Goal: Task Accomplishment & Management: Manage account settings

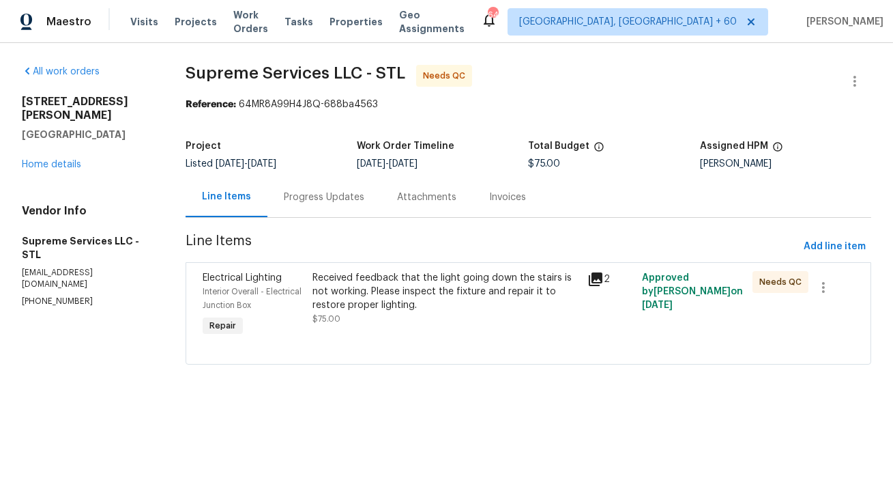
click at [319, 202] on div "Progress Updates" at bounding box center [324, 197] width 81 height 14
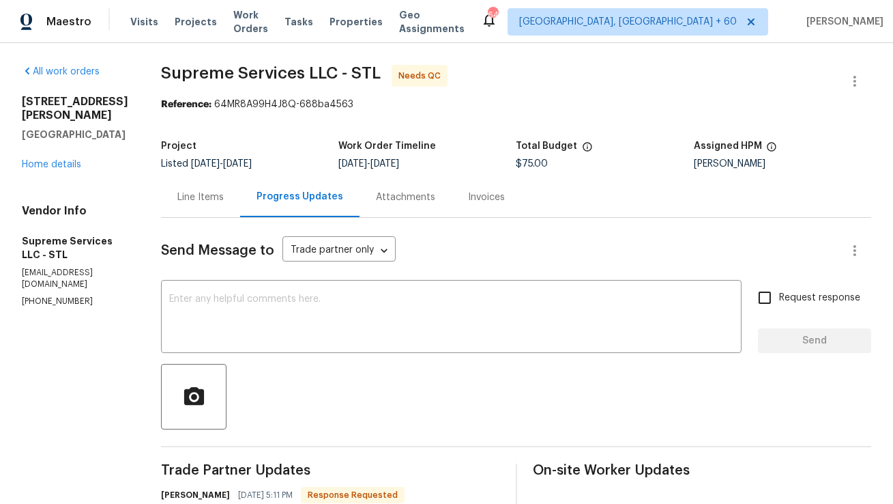
click at [208, 203] on div "Line Items" at bounding box center [200, 197] width 46 height 14
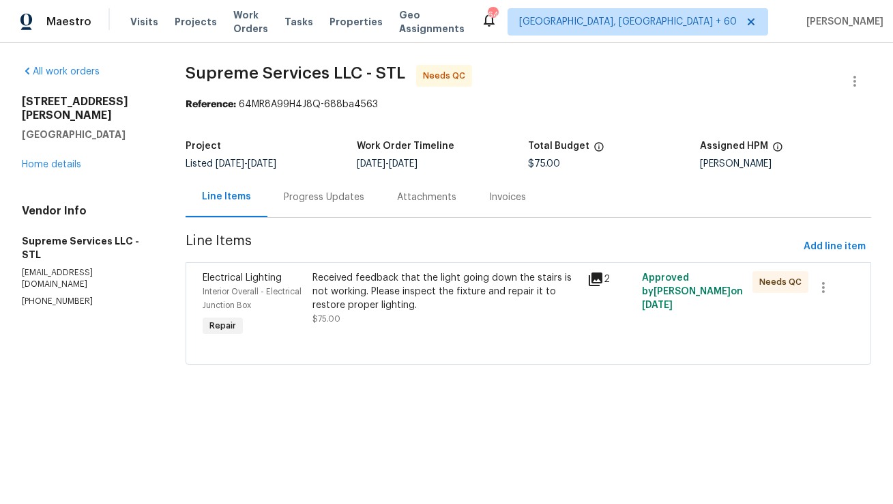
click at [374, 293] on div "Received feedback that the light going down the stairs is not working. Please i…" at bounding box center [446, 291] width 267 height 41
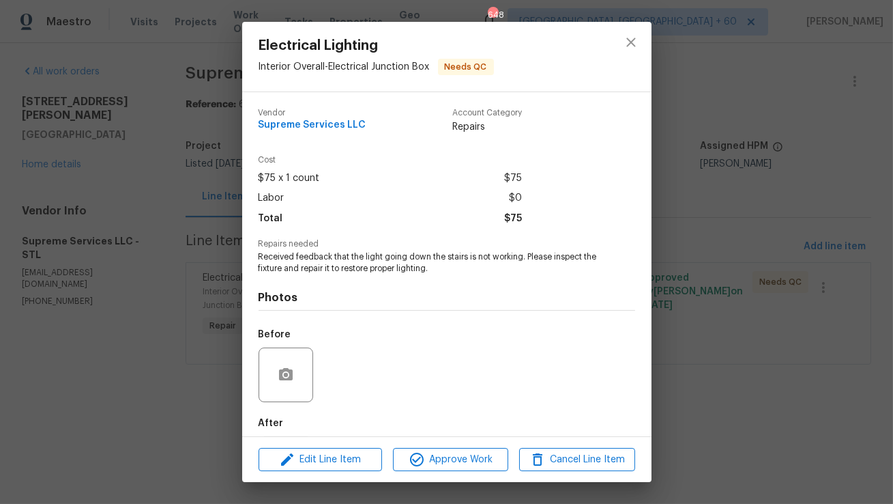
scroll to position [68, 0]
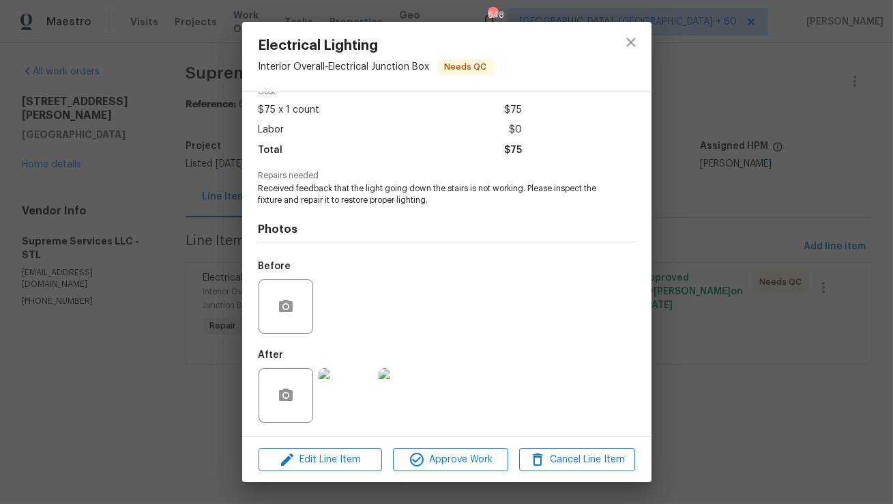
click at [349, 370] on img at bounding box center [346, 395] width 55 height 55
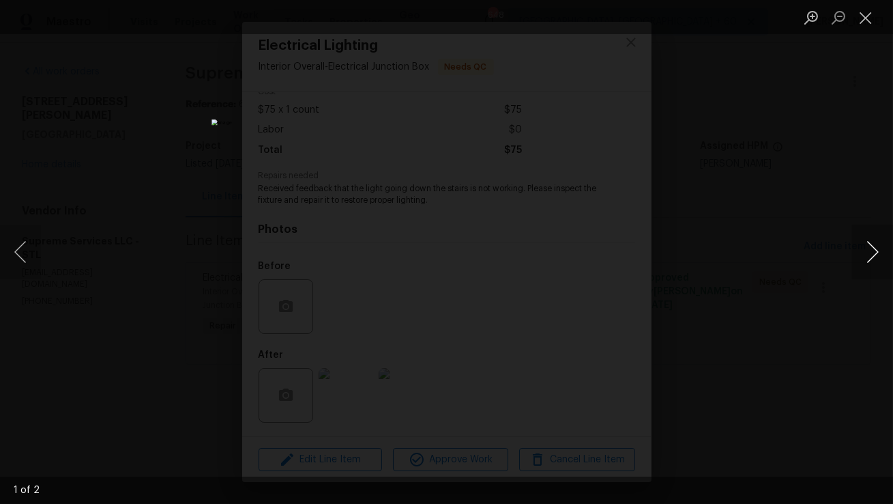
click at [876, 241] on button "Next image" at bounding box center [872, 252] width 41 height 55
click at [865, 20] on button "Close lightbox" at bounding box center [865, 17] width 27 height 24
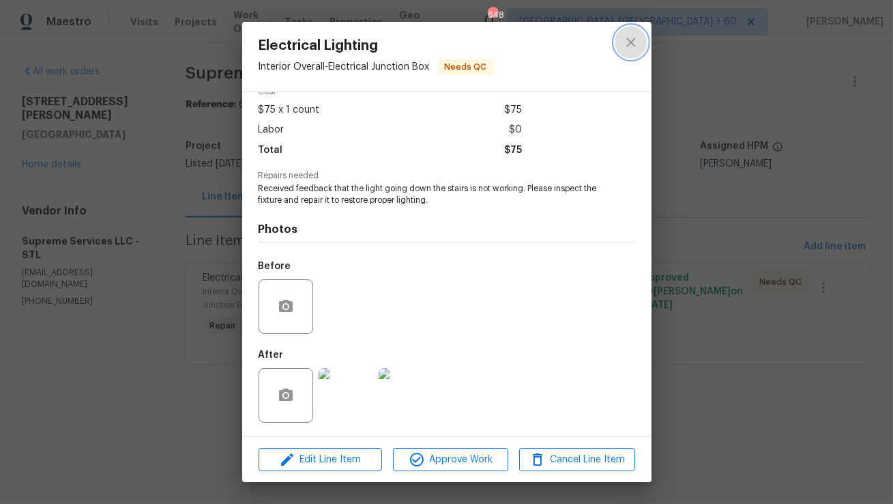
click at [632, 48] on icon "close" at bounding box center [631, 42] width 16 height 16
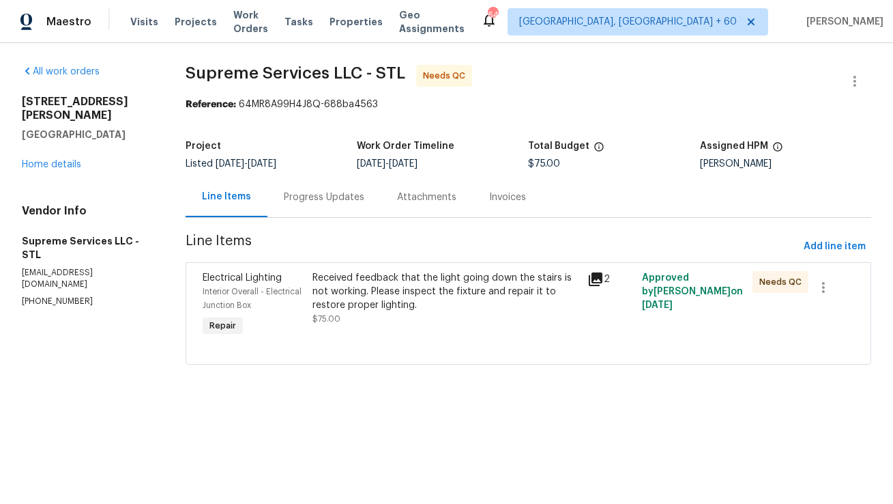
click at [324, 195] on div "Progress Updates" at bounding box center [324, 197] width 81 height 14
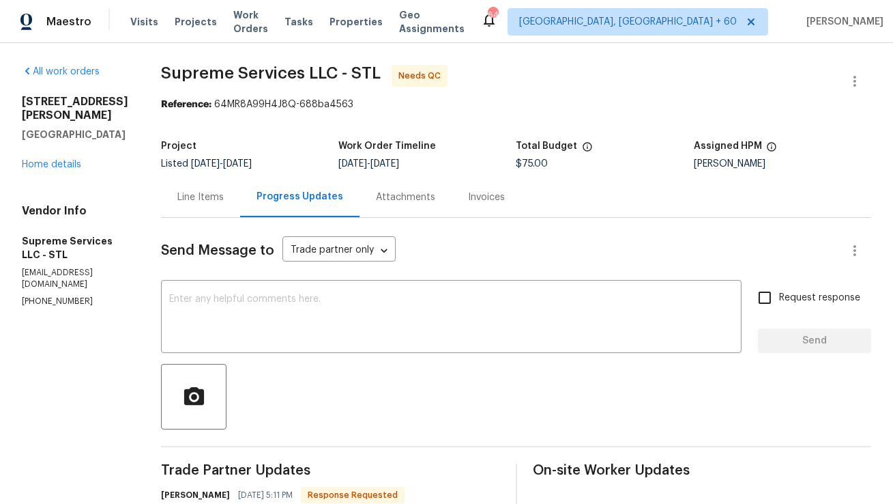
click at [212, 195] on div "Line Items" at bounding box center [200, 197] width 46 height 14
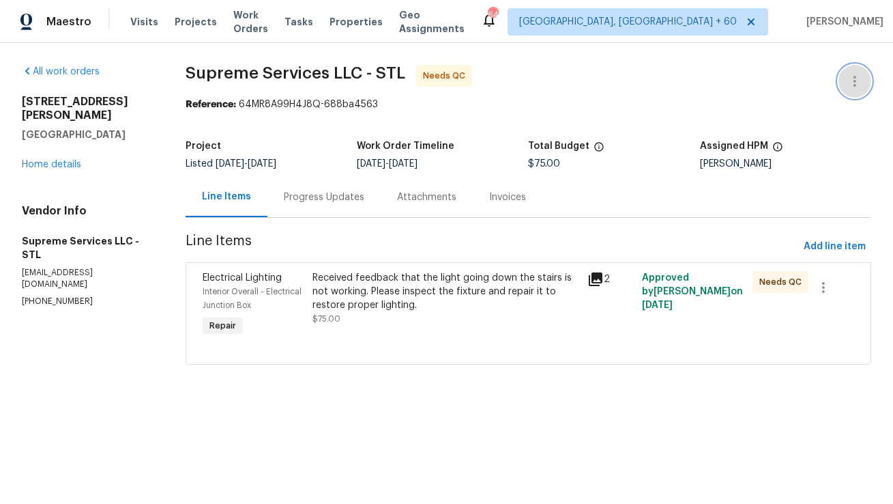
click at [848, 81] on icon "button" at bounding box center [855, 81] width 16 height 16
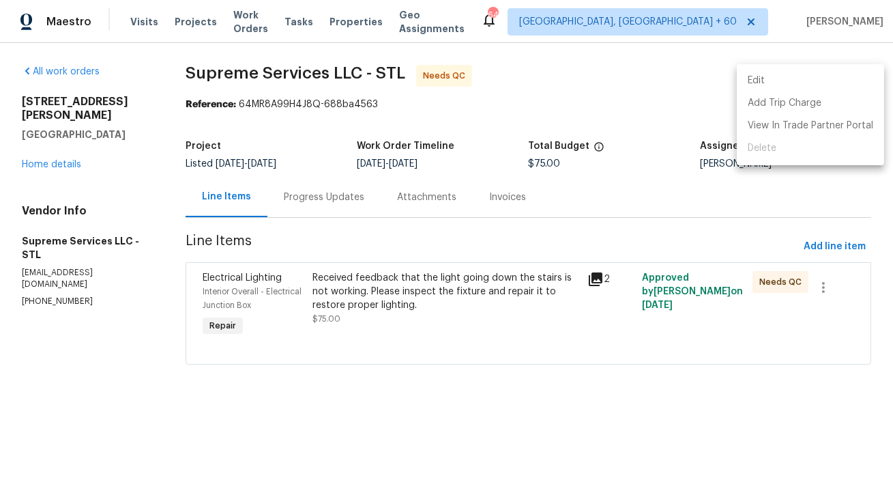
click at [833, 80] on li "Edit" at bounding box center [810, 81] width 147 height 23
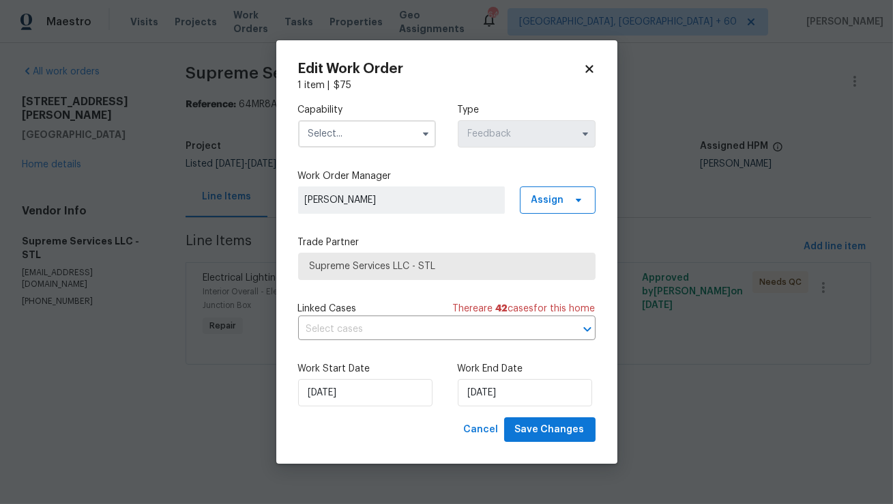
click at [407, 127] on input "text" at bounding box center [367, 133] width 138 height 27
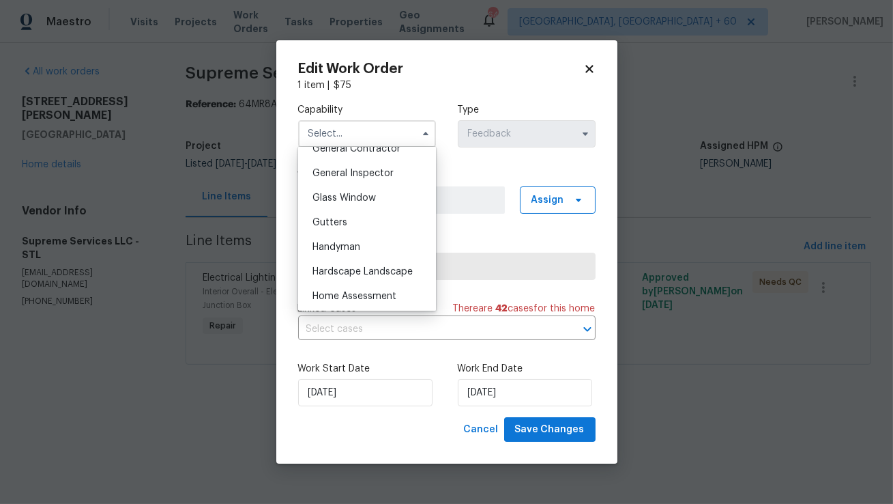
scroll to position [675, 0]
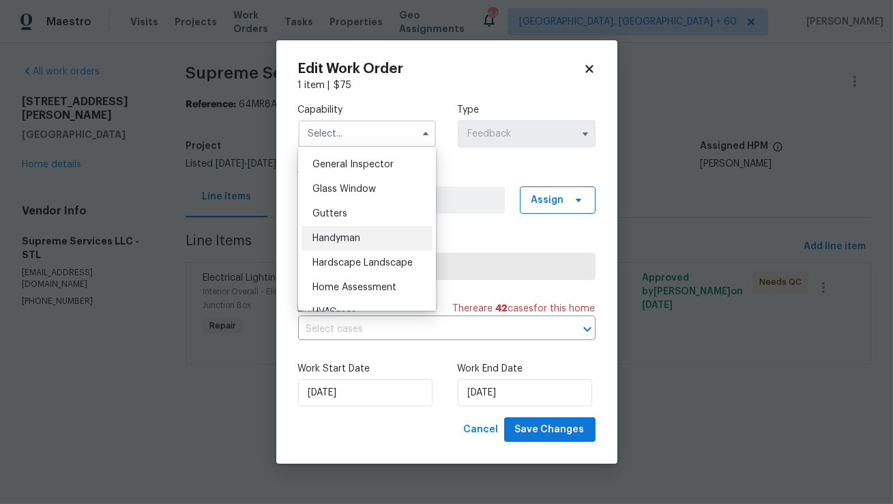
click at [345, 242] on span "Handyman" at bounding box center [337, 238] width 48 height 10
type input "Handyman"
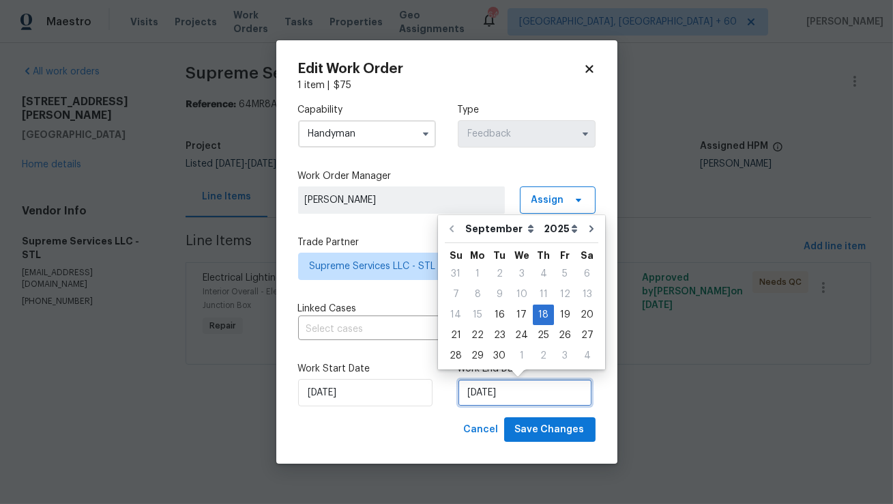
click at [498, 390] on input "18/09/2025" at bounding box center [525, 392] width 134 height 27
click at [513, 315] on div "17" at bounding box center [521, 314] width 23 height 19
type input "17/09/2025"
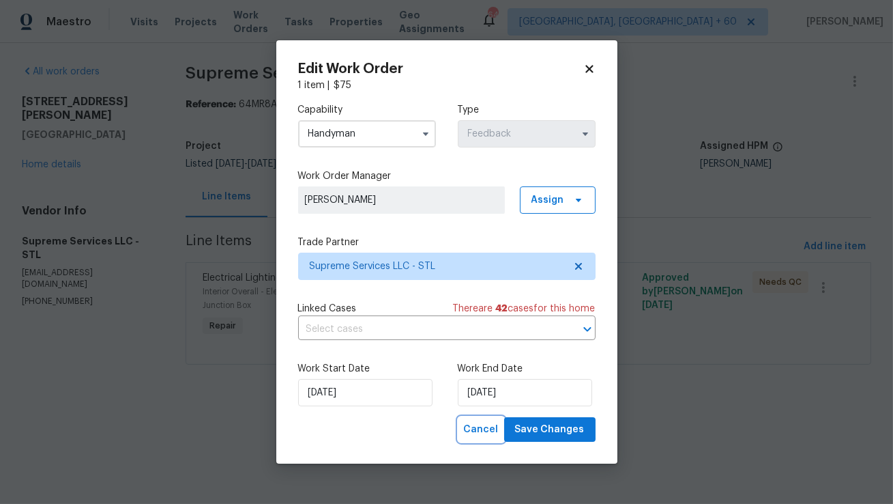
click at [474, 434] on span "Cancel" at bounding box center [481, 429] width 35 height 17
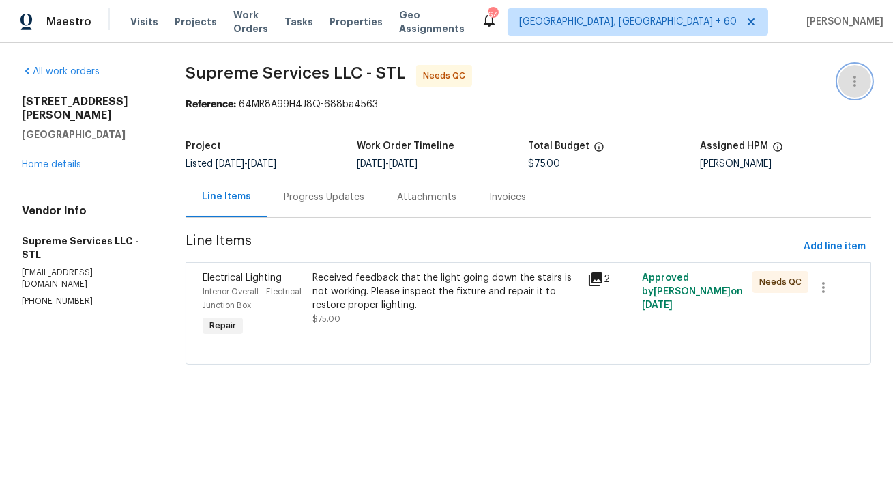
click at [861, 85] on icon "button" at bounding box center [855, 81] width 16 height 16
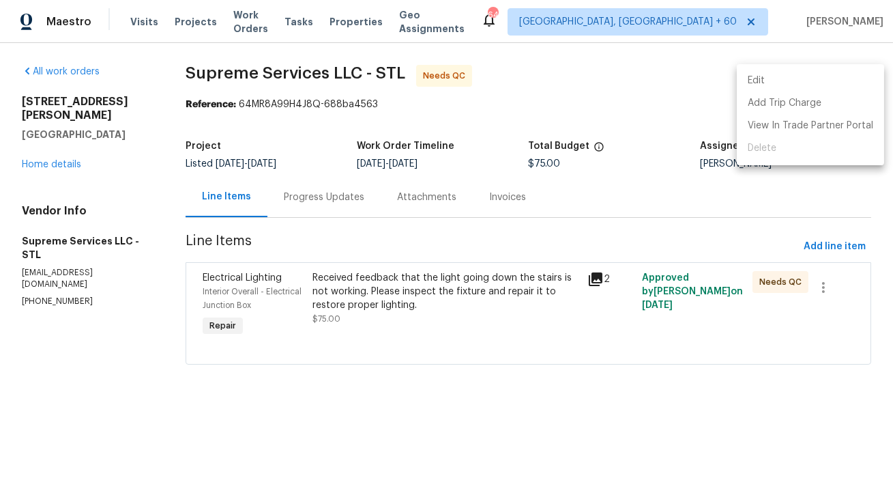
click at [843, 78] on li "Edit" at bounding box center [810, 81] width 147 height 23
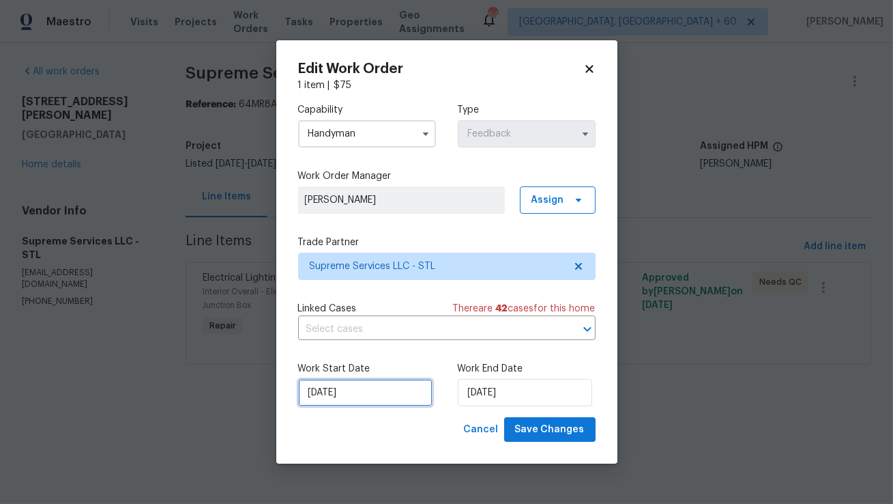
click at [380, 393] on input "16/09/2025" at bounding box center [365, 392] width 134 height 27
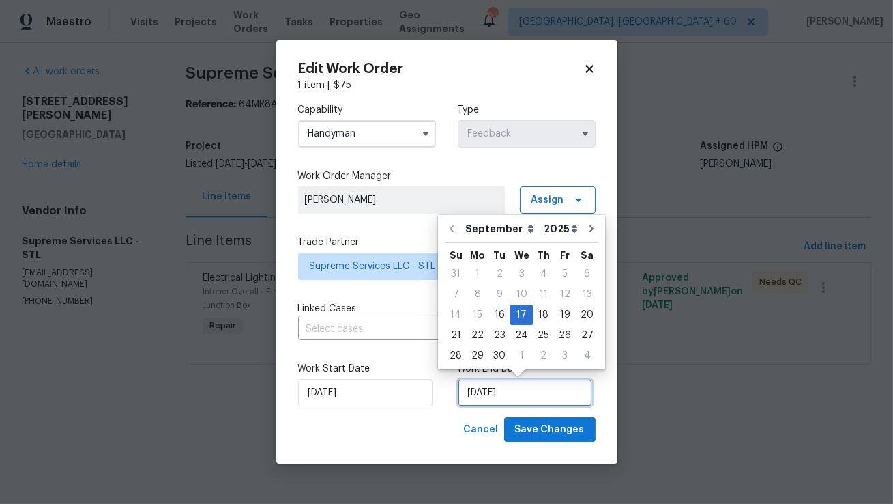
click at [469, 388] on input "17/09/2025" at bounding box center [525, 392] width 134 height 27
click at [495, 309] on div "16" at bounding box center [500, 314] width 22 height 19
type input "16/09/2025"
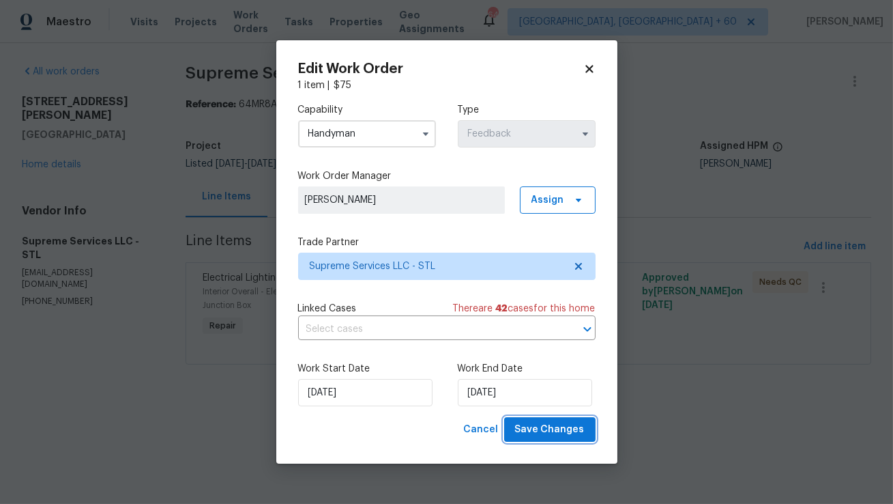
click at [537, 423] on span "Save Changes" at bounding box center [550, 429] width 70 height 17
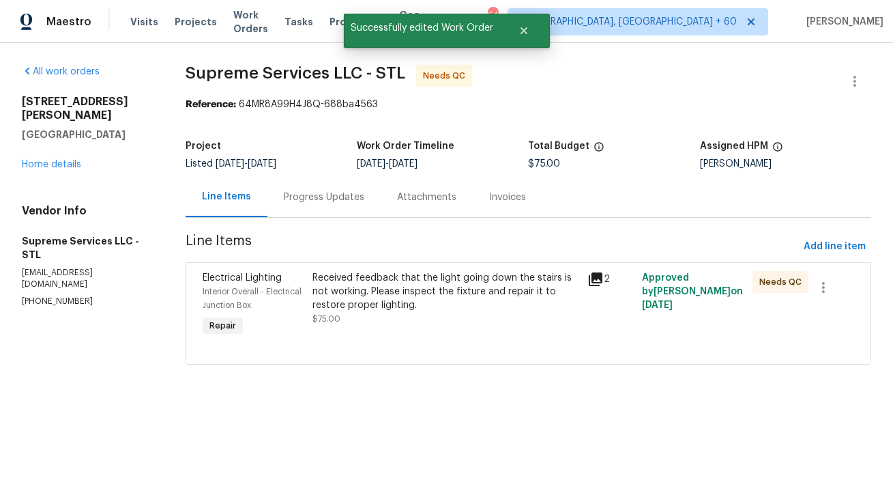
click at [345, 292] on div "Received feedback that the light going down the stairs is not working. Please i…" at bounding box center [446, 291] width 267 height 41
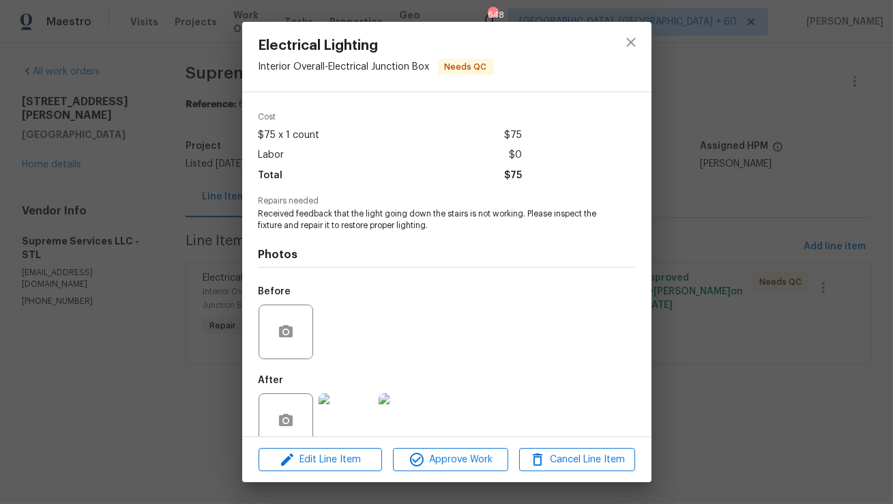
scroll to position [68, 0]
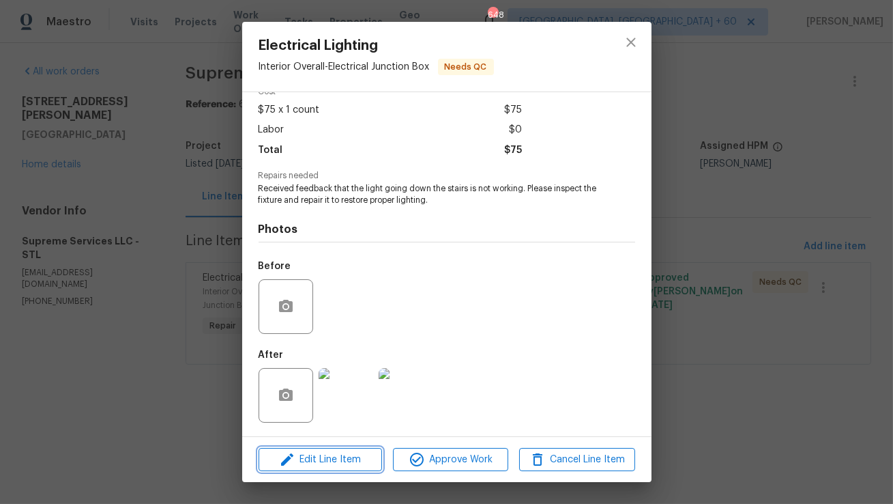
click at [342, 456] on span "Edit Line Item" at bounding box center [320, 459] width 115 height 17
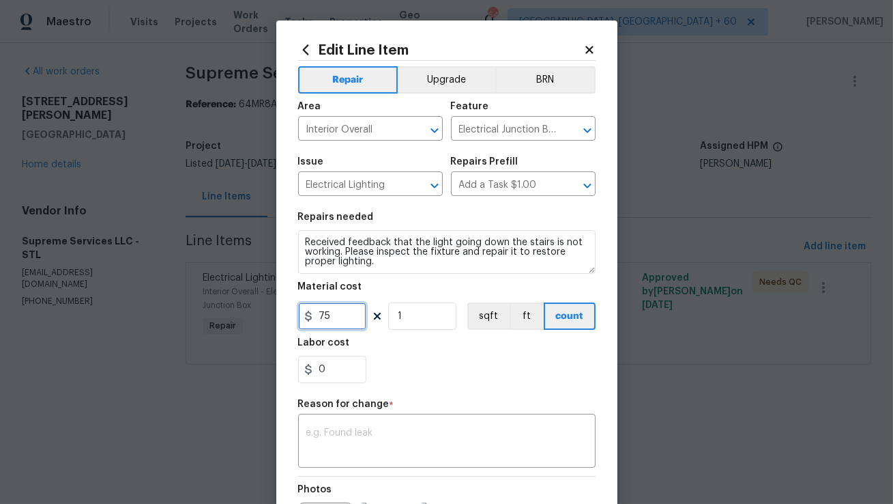
click at [349, 316] on input "75" at bounding box center [332, 315] width 68 height 27
type input "100"
click at [342, 429] on textarea at bounding box center [446, 442] width 281 height 29
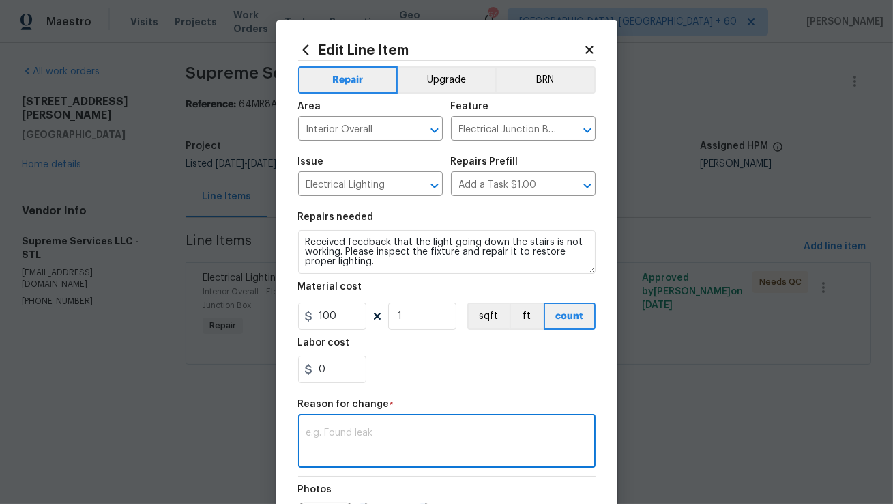
paste textarea "(AM) Updated per vendor’s final cost."
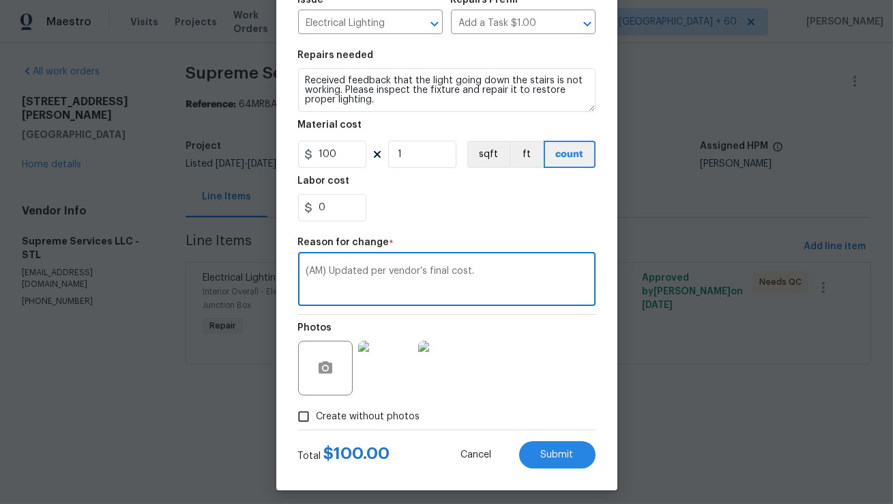
scroll to position [169, 0]
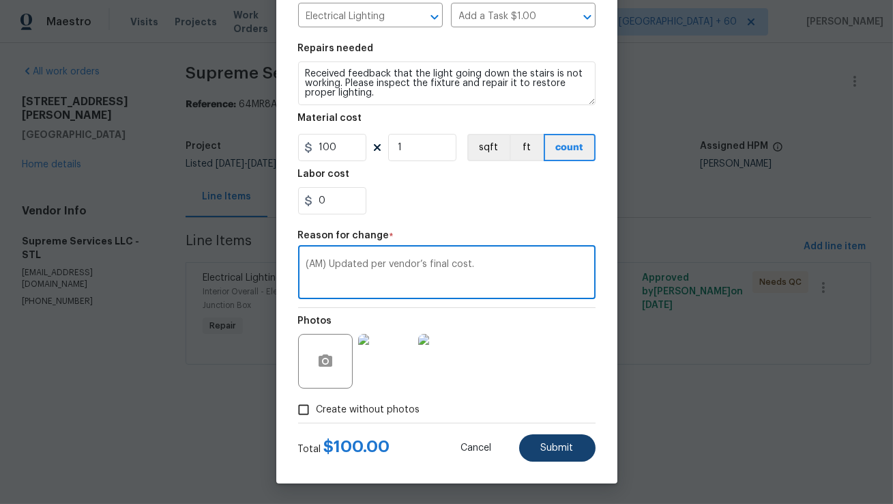
type textarea "(AM) Updated per vendor’s final cost."
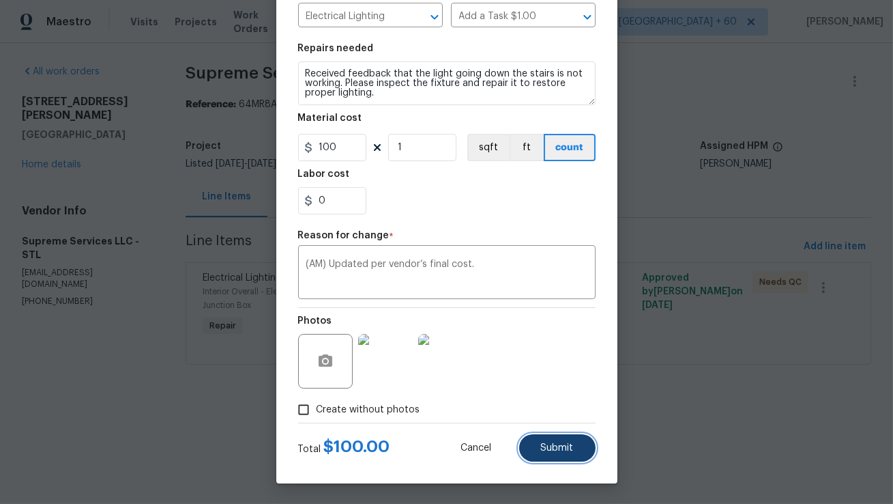
click at [545, 455] on button "Submit" at bounding box center [557, 447] width 76 height 27
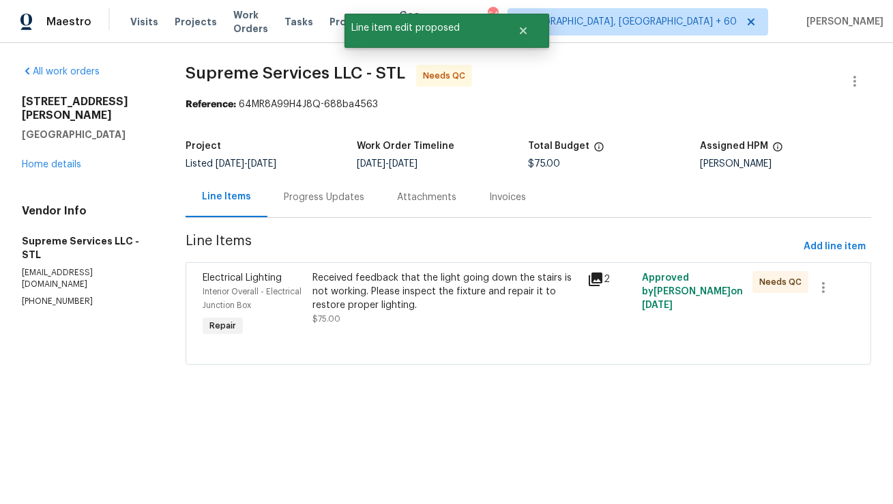
scroll to position [0, 0]
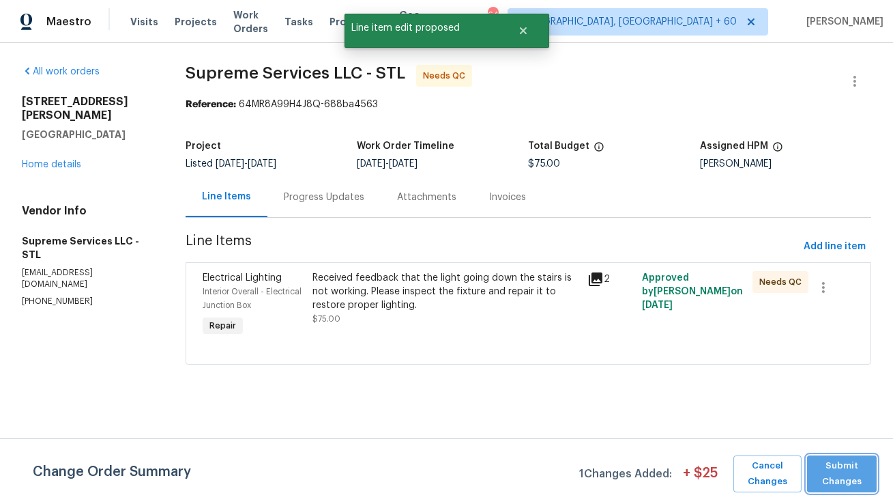
click at [842, 466] on span "Submit Changes" at bounding box center [842, 473] width 56 height 31
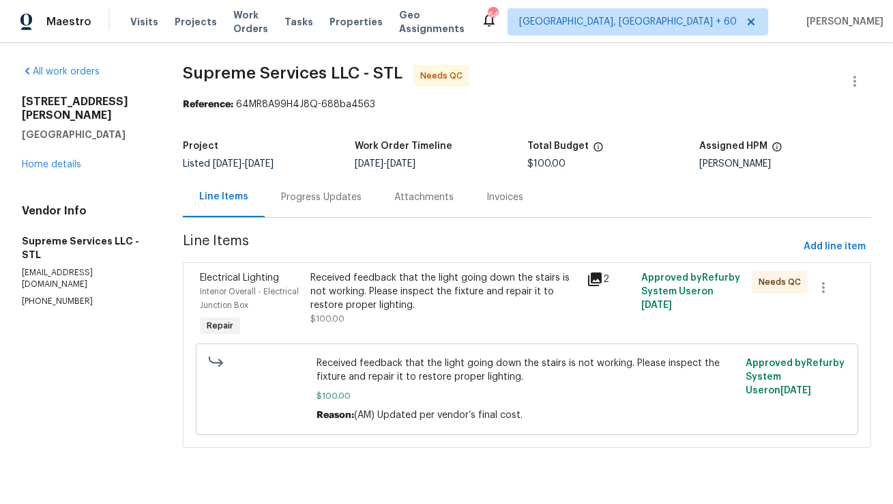
click at [411, 306] on div "Received feedback that the light going down the stairs is not working. Please i…" at bounding box center [445, 291] width 268 height 41
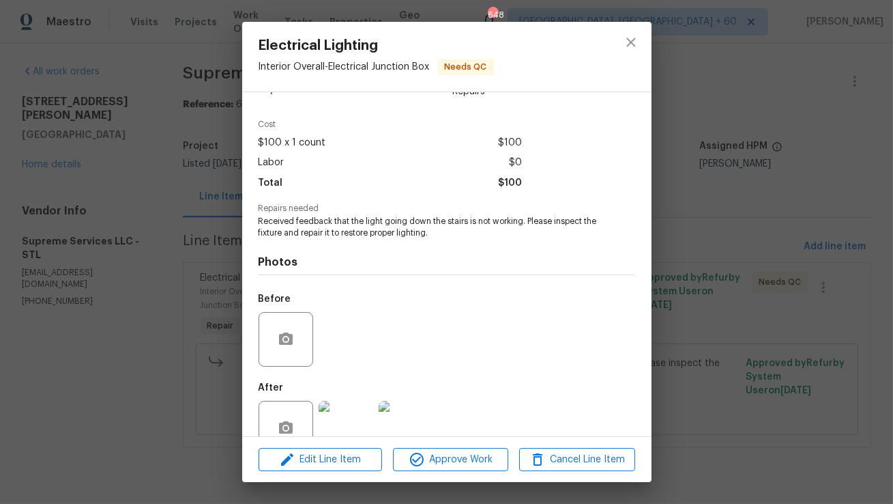
scroll to position [68, 0]
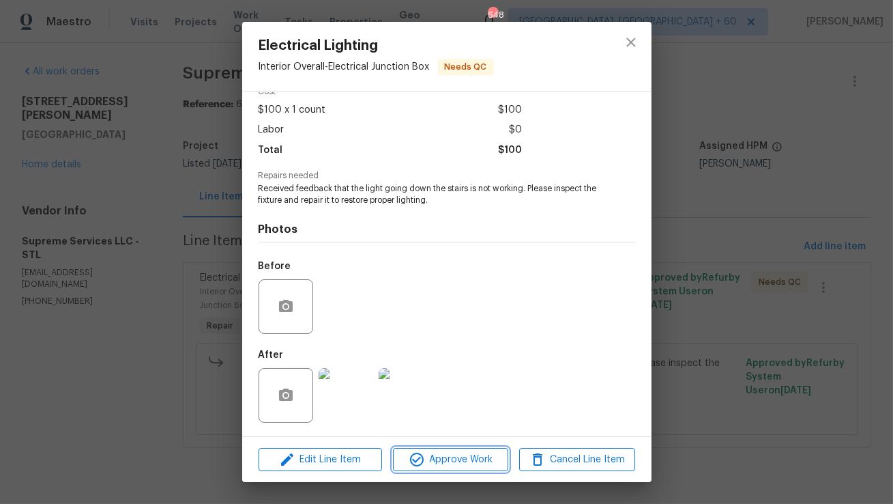
click at [444, 464] on span "Approve Work" at bounding box center [450, 459] width 107 height 17
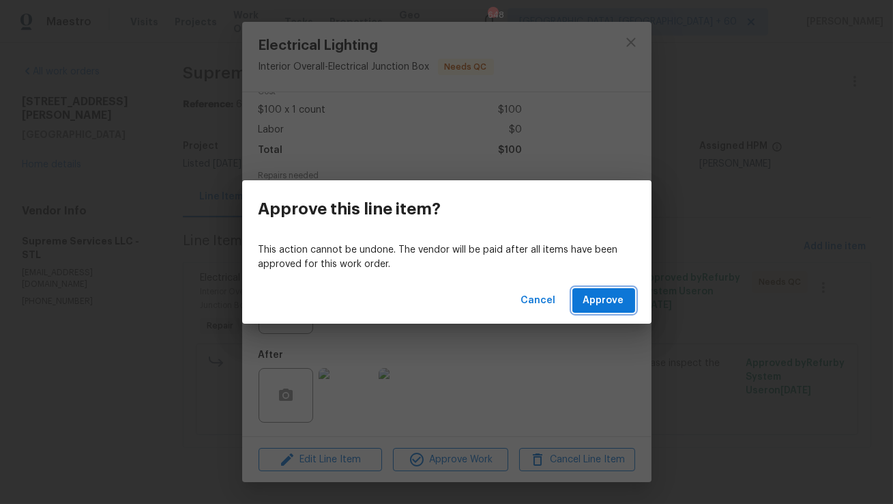
click at [607, 302] on span "Approve" at bounding box center [604, 300] width 41 height 17
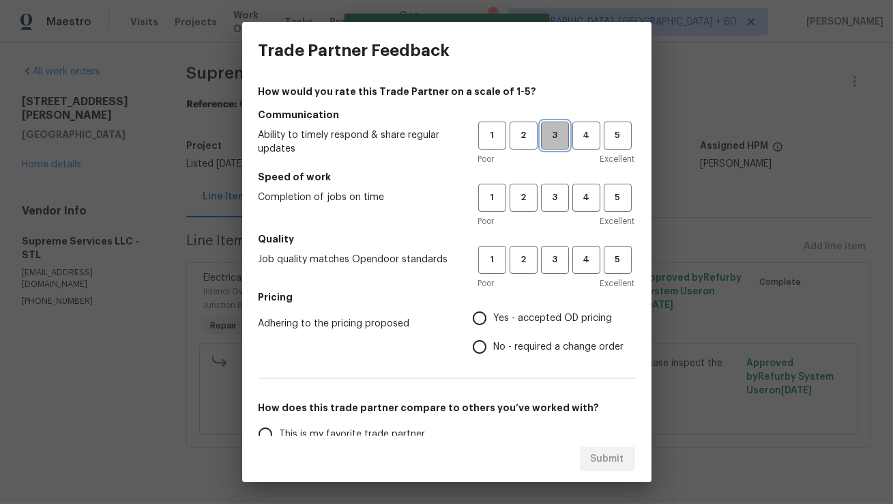
click at [546, 143] on span "3" at bounding box center [555, 136] width 25 height 16
click at [553, 199] on span "3" at bounding box center [555, 198] width 25 height 16
click at [551, 257] on span "3" at bounding box center [555, 260] width 25 height 16
click at [485, 313] on input "Yes - accepted OD pricing" at bounding box center [479, 318] width 29 height 29
radio input "true"
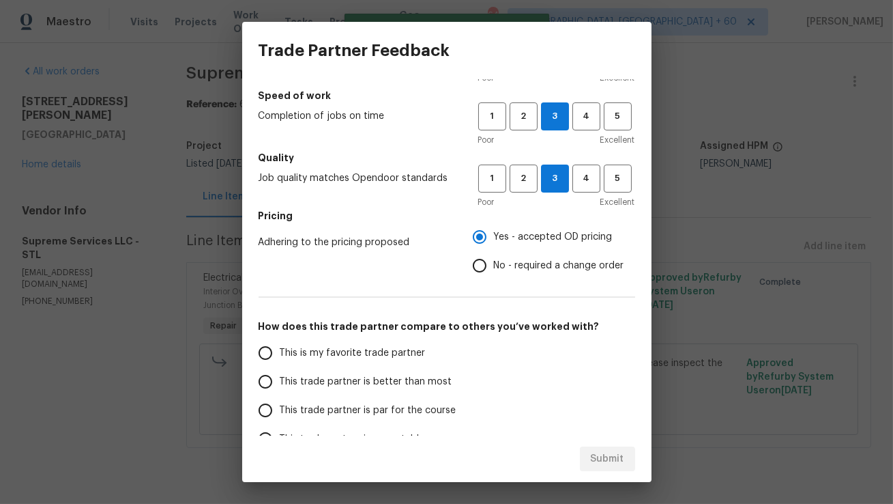
scroll to position [123, 0]
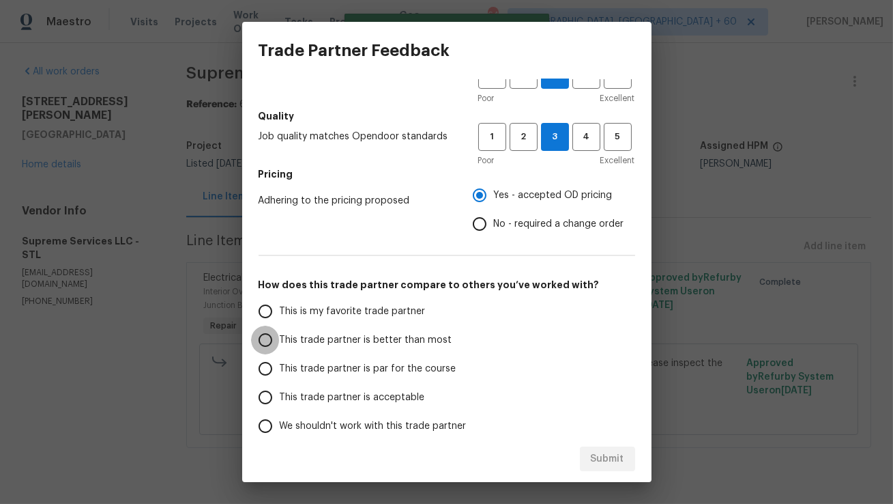
click at [271, 345] on input "This trade partner is better than most" at bounding box center [265, 340] width 29 height 29
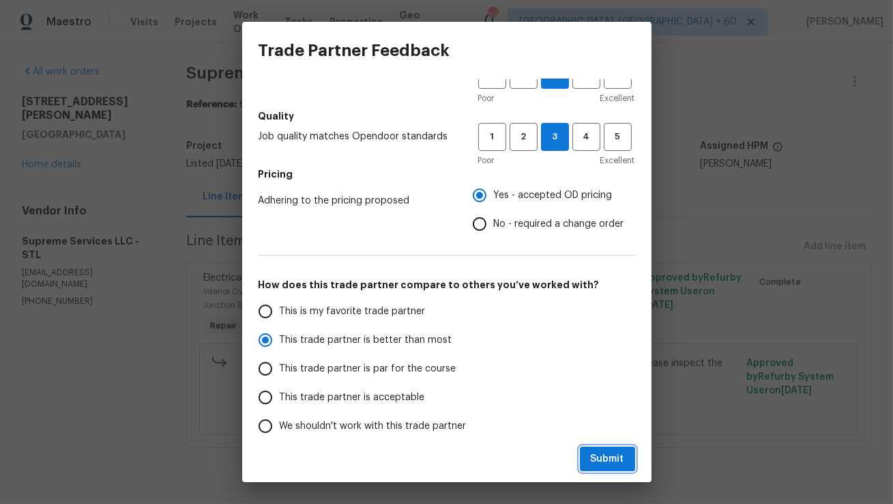
click at [593, 453] on span "Submit" at bounding box center [607, 458] width 33 height 17
radio input "true"
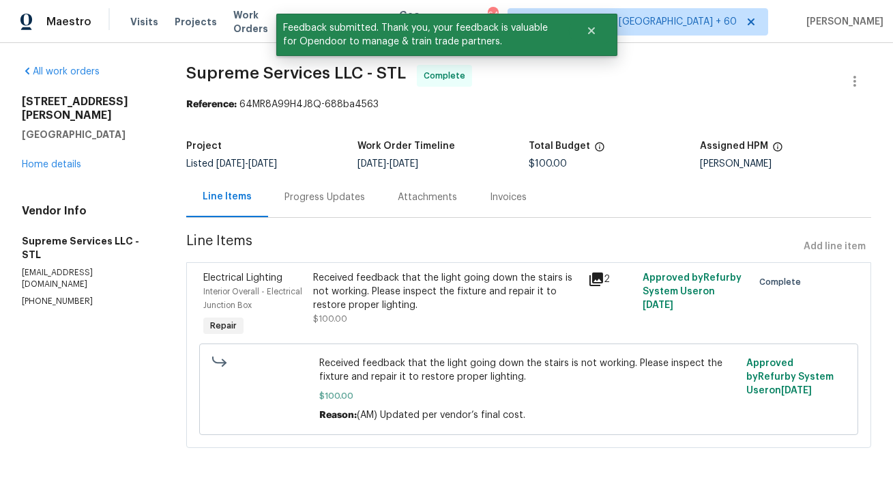
click at [353, 203] on div "Progress Updates" at bounding box center [325, 197] width 81 height 14
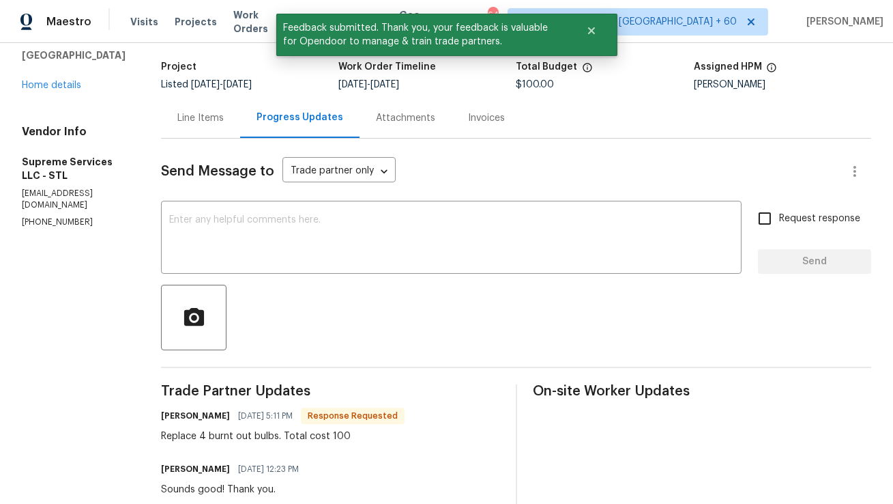
scroll to position [73, 0]
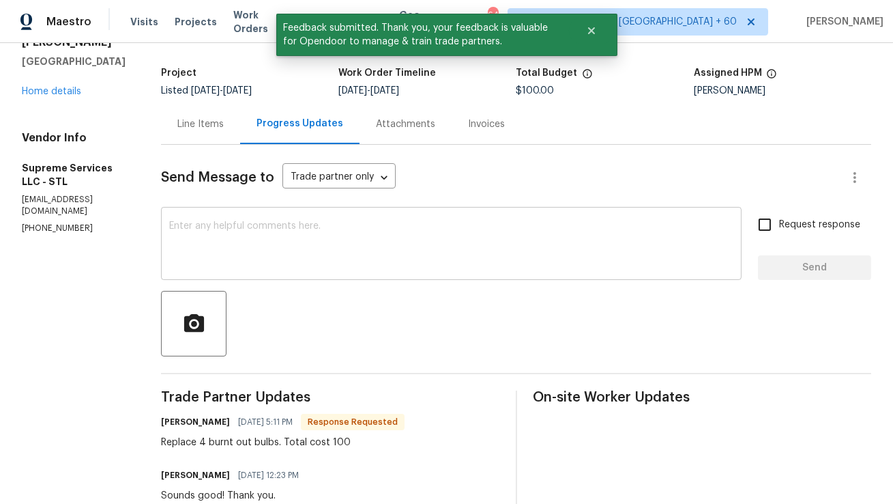
click at [358, 255] on textarea at bounding box center [451, 245] width 564 height 48
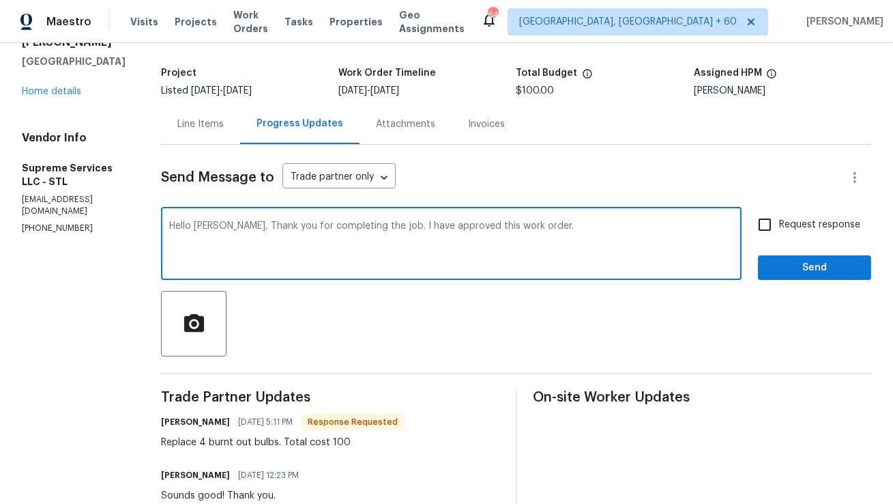
type textarea "Hello Shawn, Thank you for completing the job. I have approved this work order."
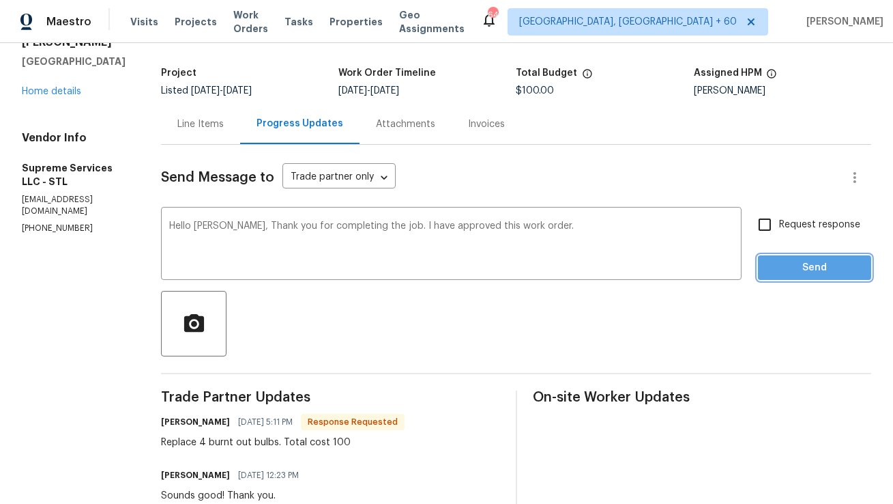
click at [804, 274] on span "Send" at bounding box center [814, 267] width 91 height 17
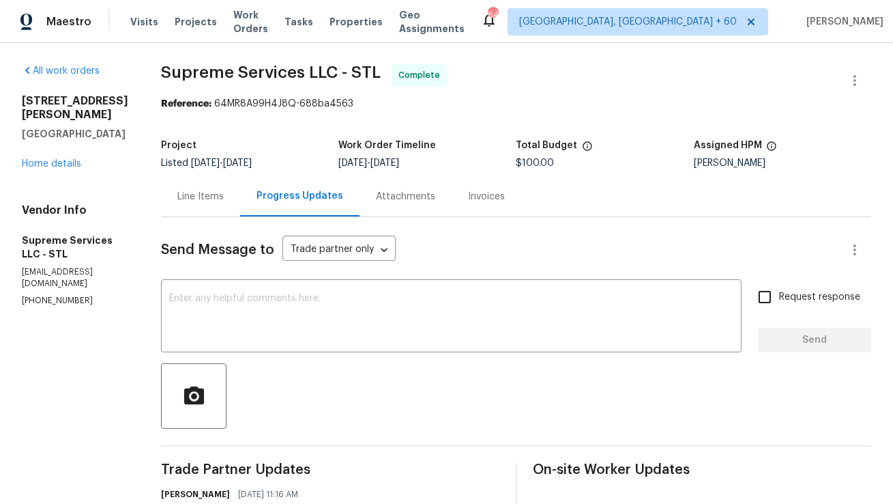
scroll to position [0, 0]
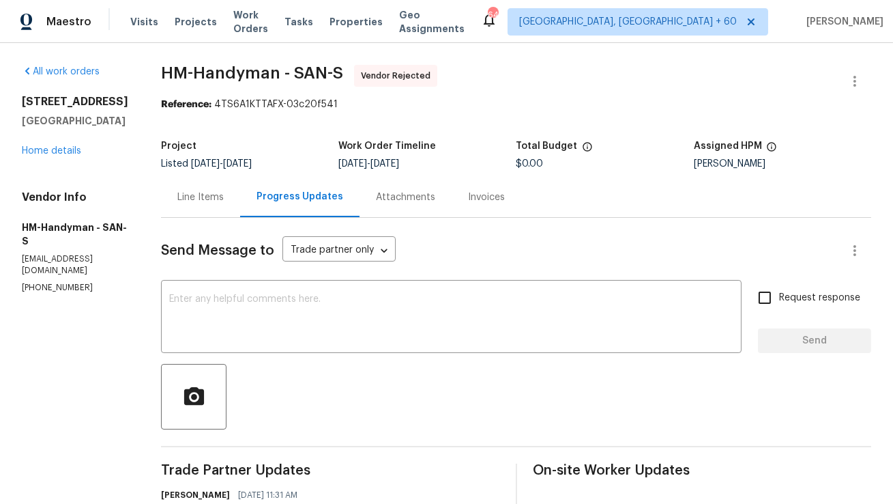
click at [233, 207] on div "Line Items" at bounding box center [200, 197] width 79 height 40
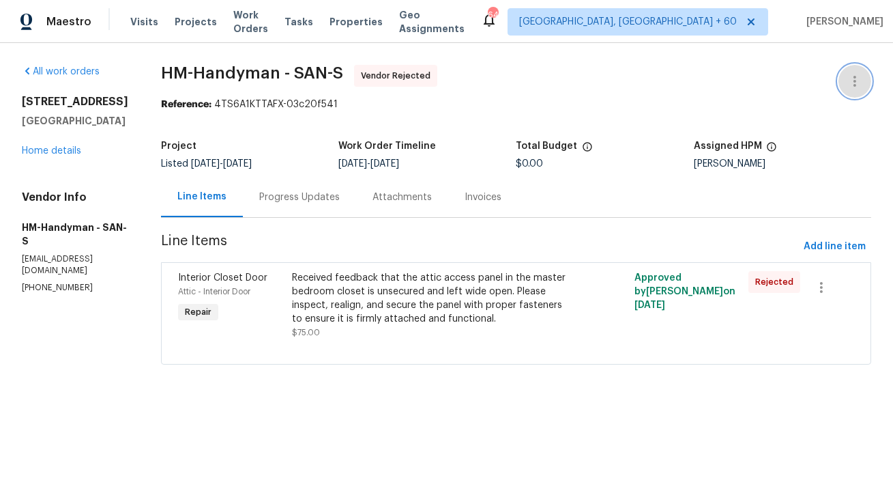
click at [857, 80] on icon "button" at bounding box center [855, 81] width 16 height 16
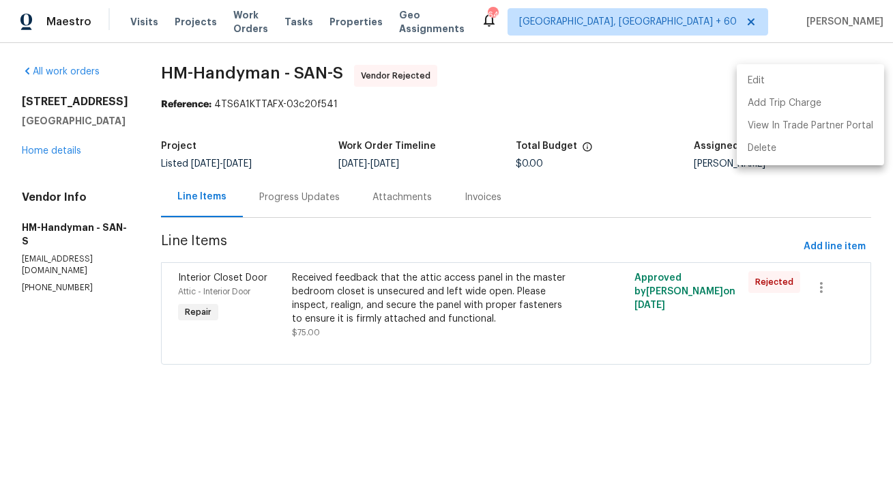
click at [850, 81] on li "Edit" at bounding box center [810, 81] width 147 height 23
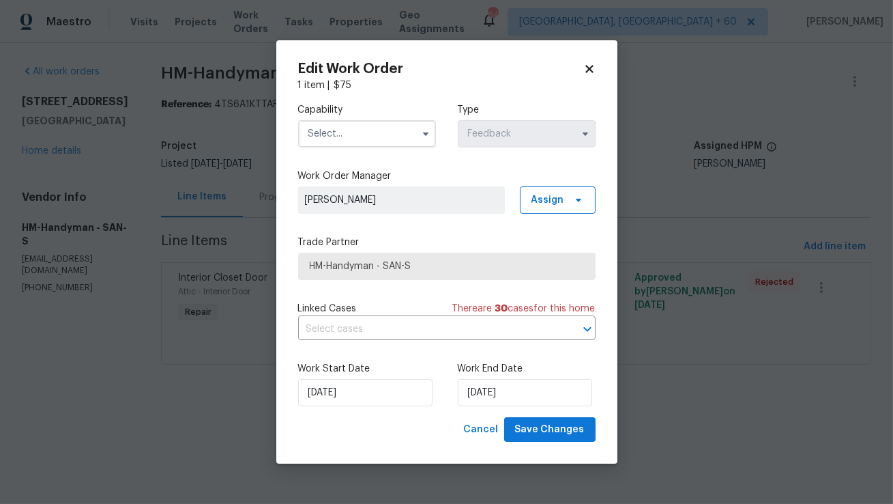
click at [418, 140] on span at bounding box center [426, 134] width 20 height 20
click at [424, 133] on icon "button" at bounding box center [424, 133] width 5 height 3
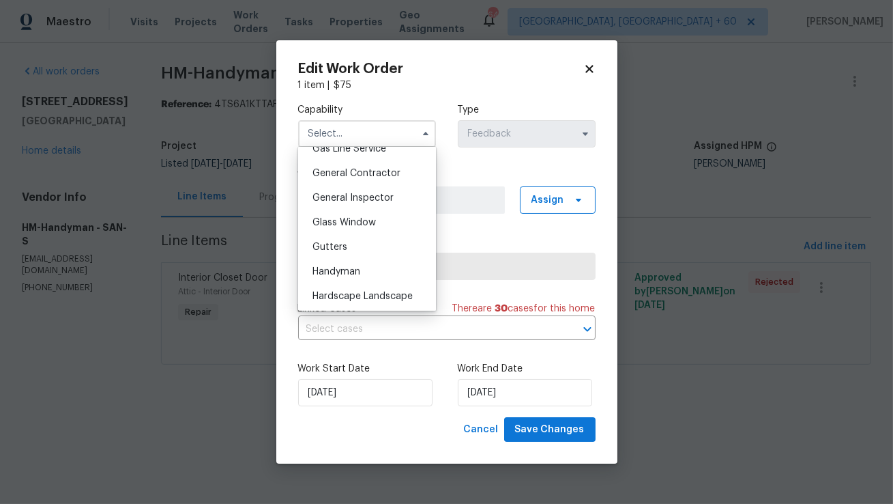
scroll to position [647, 0]
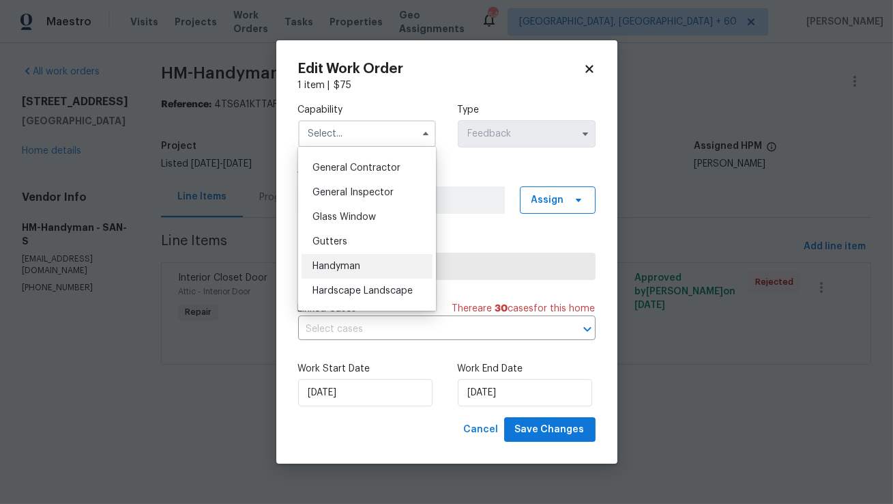
click at [353, 263] on span "Handyman" at bounding box center [337, 266] width 48 height 10
type input "Handyman"
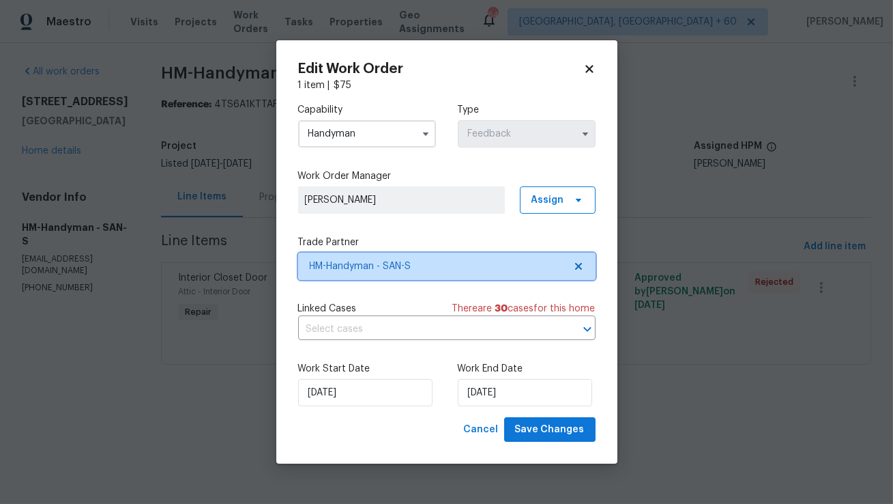
click at [391, 268] on span "HM-Handyman - SAN-S" at bounding box center [437, 266] width 255 height 14
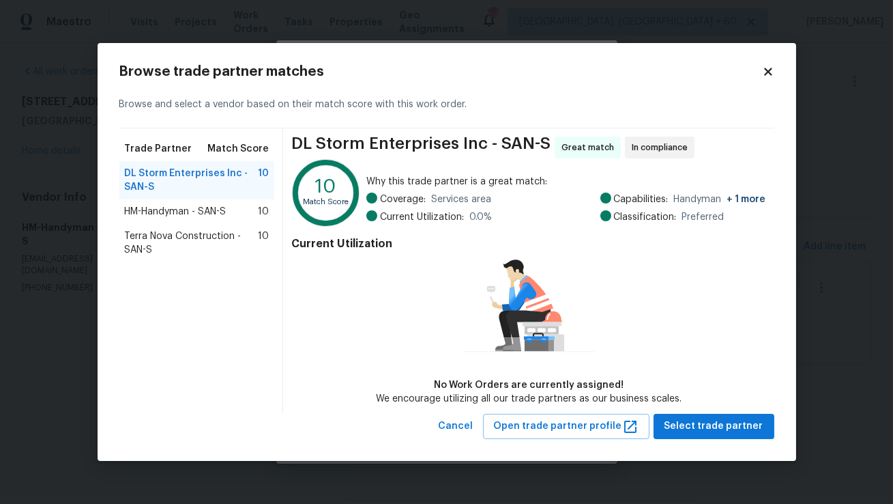
click at [196, 238] on span "Terra Nova Construction - SAN-S" at bounding box center [192, 242] width 134 height 27
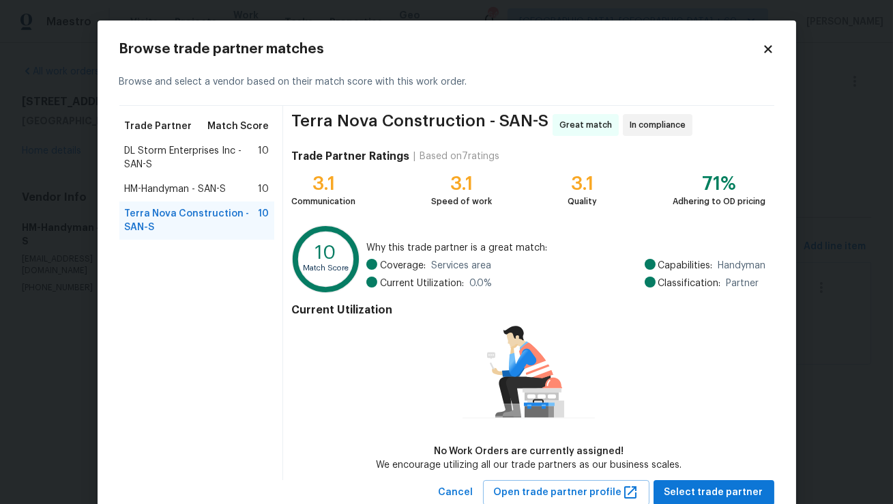
click at [222, 153] on span "DL Storm Enterprises Inc - SAN-S" at bounding box center [192, 157] width 134 height 27
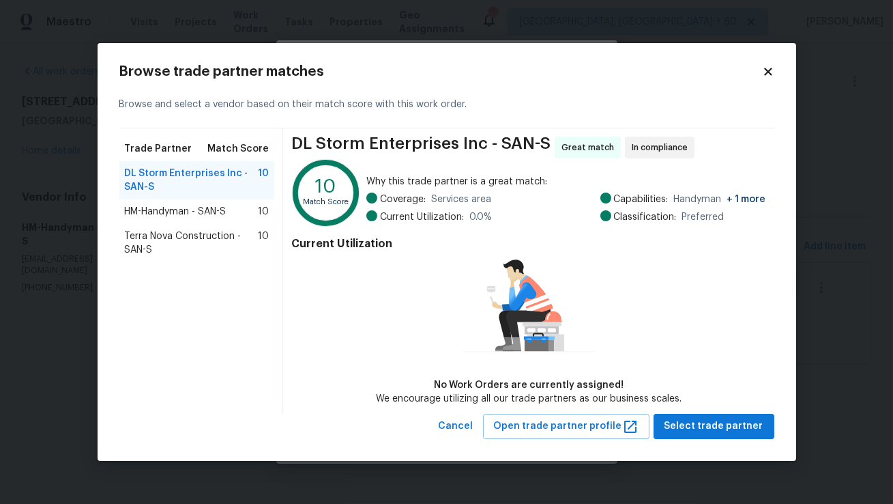
click at [193, 244] on span "Terra Nova Construction - SAN-S" at bounding box center [192, 242] width 134 height 27
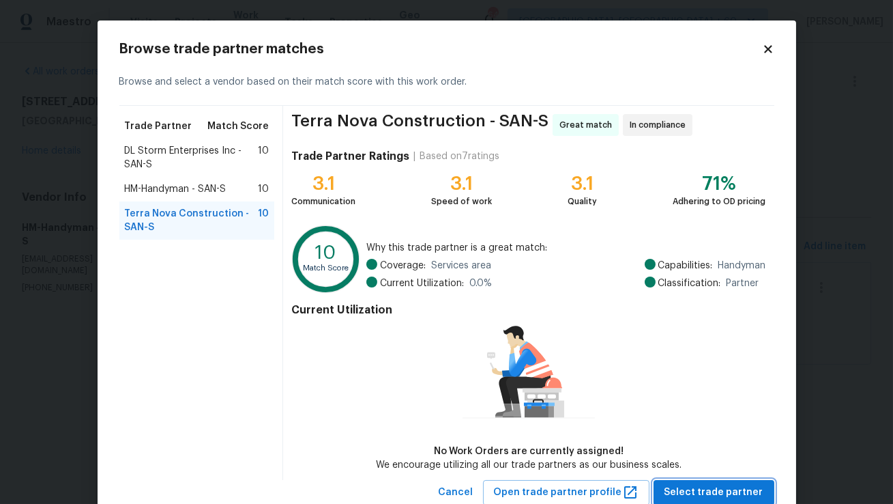
click at [730, 492] on span "Select trade partner" at bounding box center [714, 492] width 99 height 17
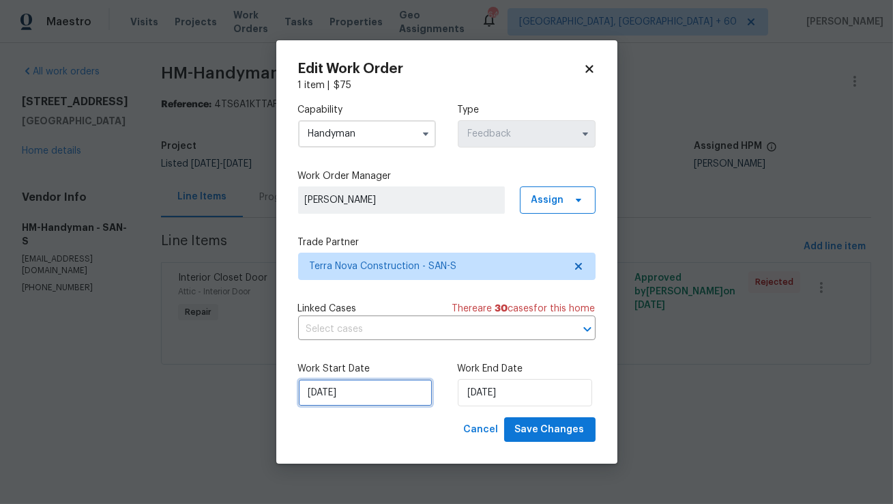
click at [341, 387] on input "15/09/2025" at bounding box center [365, 392] width 134 height 27
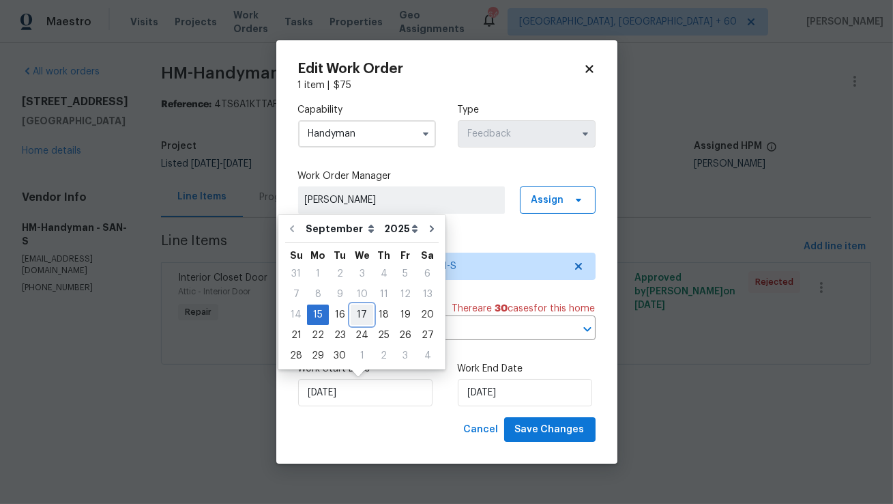
click at [359, 320] on div "17" at bounding box center [362, 314] width 23 height 19
type input "[DATE]"
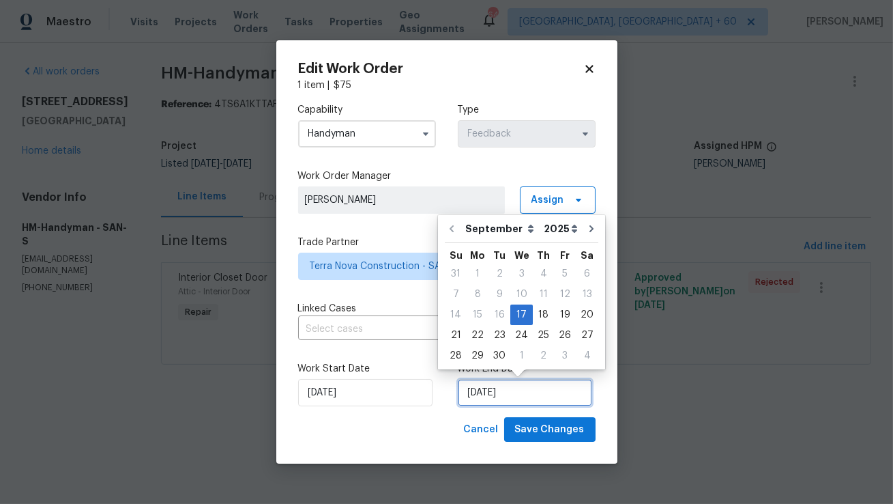
click at [478, 394] on input "[DATE]" at bounding box center [525, 392] width 134 height 27
click at [560, 315] on div "19" at bounding box center [565, 314] width 22 height 19
type input "19/09/2025"
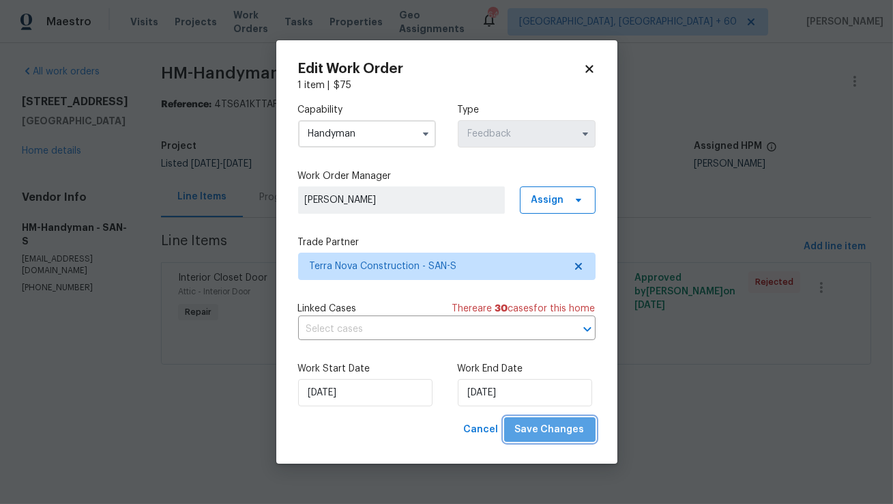
click at [559, 429] on span "Save Changes" at bounding box center [550, 429] width 70 height 17
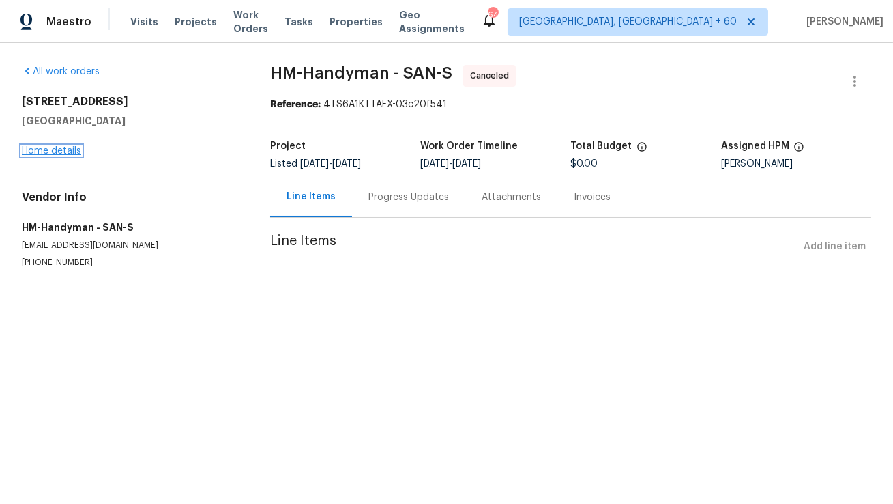
click at [63, 152] on link "Home details" at bounding box center [51, 151] width 59 height 10
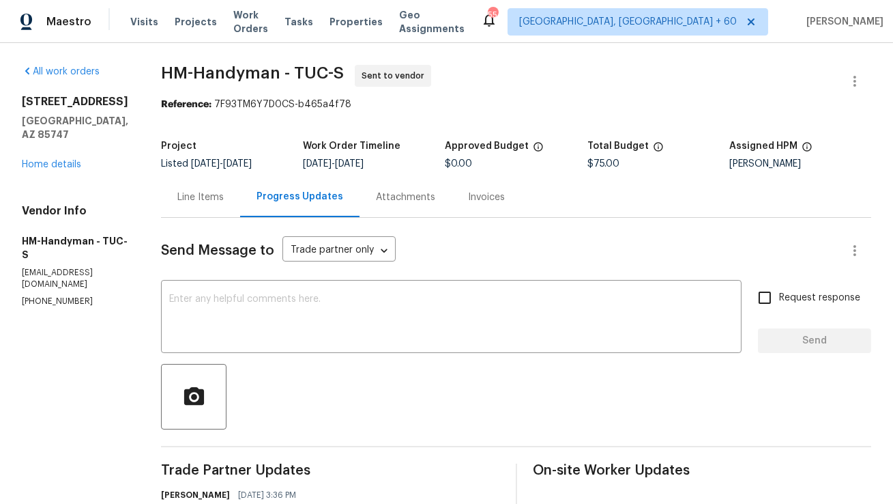
click at [220, 197] on div "Line Items" at bounding box center [200, 197] width 46 height 14
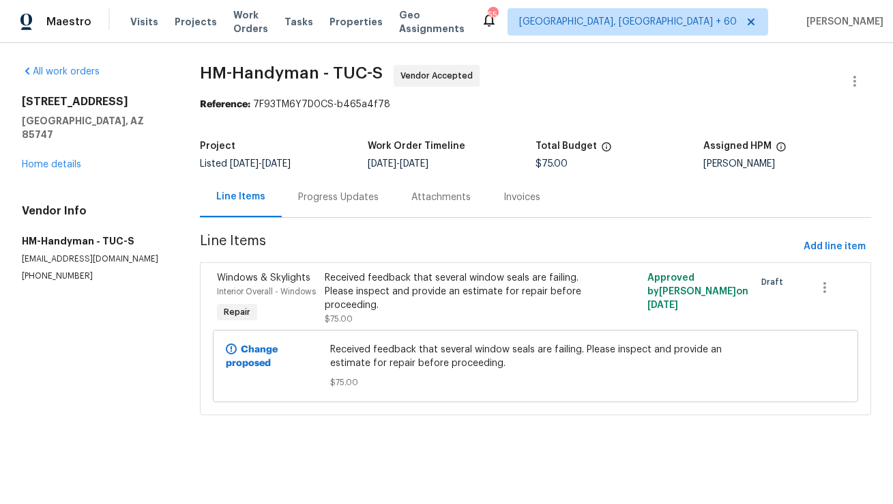
click at [325, 201] on div "Progress Updates" at bounding box center [338, 197] width 81 height 14
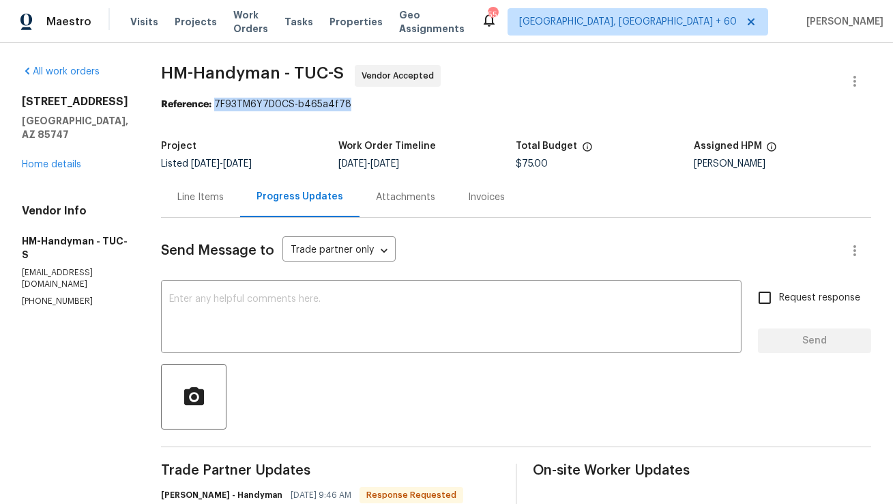
drag, startPoint x: 229, startPoint y: 102, endPoint x: 390, endPoint y: 102, distance: 161.1
click at [390, 102] on div "Reference: 7F93TM6Y7D0CS-b465a4f78" at bounding box center [516, 105] width 710 height 14
copy div "7F93TM6Y7D0CS-b465a4f78"
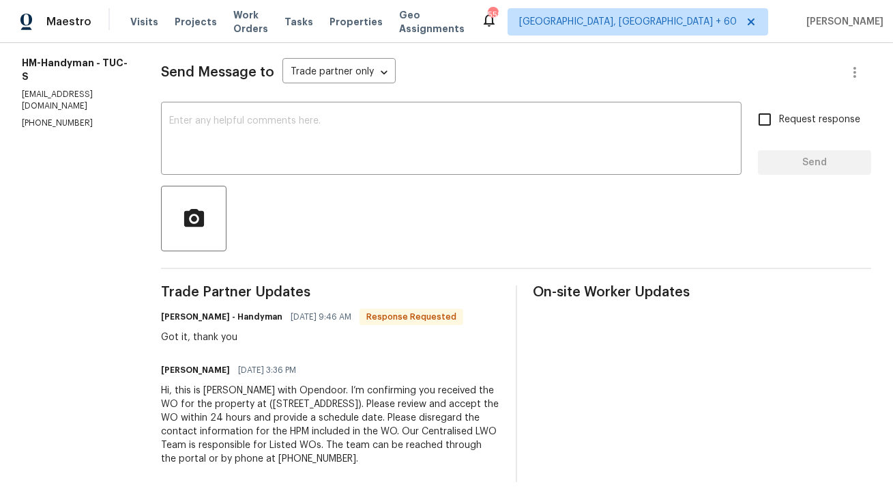
copy div "Hi, this is [PERSON_NAME] with Opendoor. I’m confirming you received the WO for…"
drag, startPoint x: 461, startPoint y: 461, endPoint x: 172, endPoint y: 390, distance: 297.3
click at [172, 390] on div "All work orders 8429 S Burien Rd Tucson, AZ 85747 Home details Vendor Info HM-H…" at bounding box center [446, 184] width 893 height 639
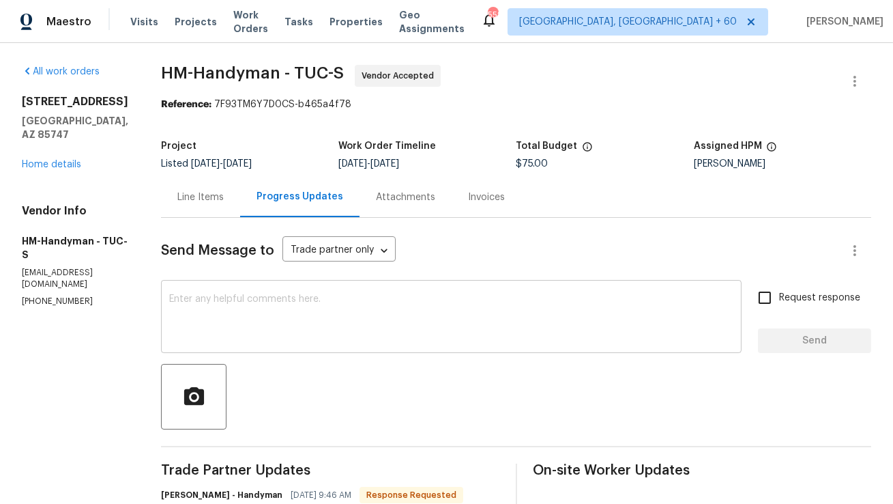
click at [233, 315] on textarea at bounding box center [451, 318] width 564 height 48
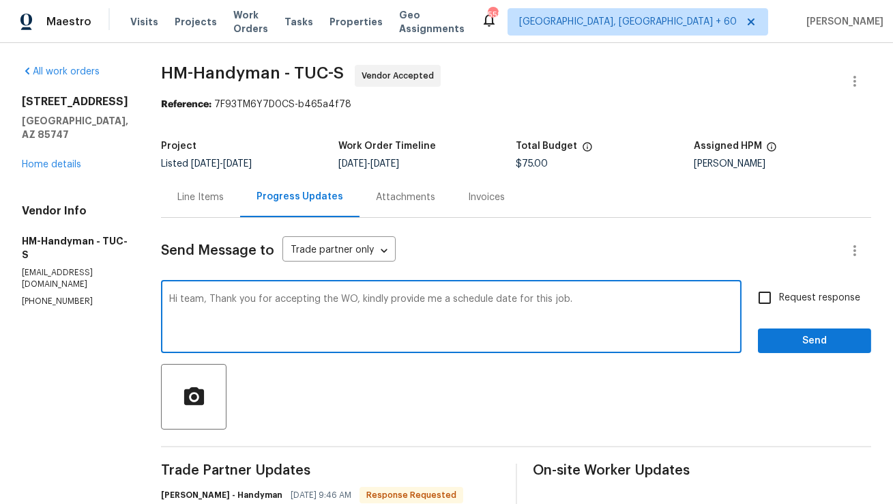
type textarea "Hi team, Thank you for accepting the WO, kindly provide me a schedule date for …"
click at [775, 300] on input "Request response" at bounding box center [765, 297] width 29 height 29
checkbox input "true"
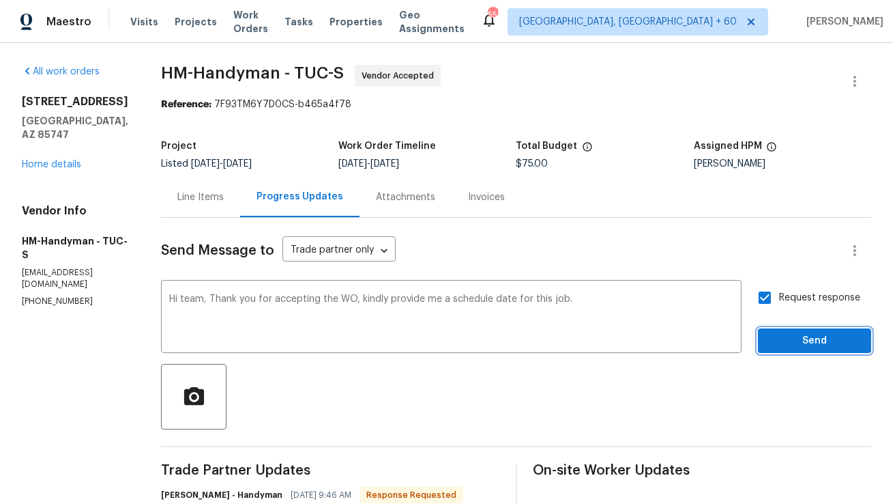
click at [814, 341] on span "Send" at bounding box center [814, 340] width 91 height 17
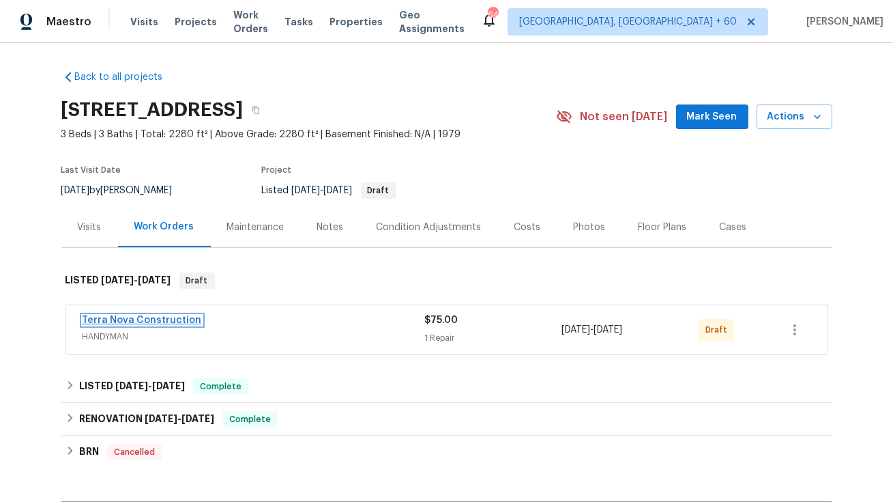
click at [164, 315] on link "Terra Nova Construction" at bounding box center [142, 320] width 119 height 10
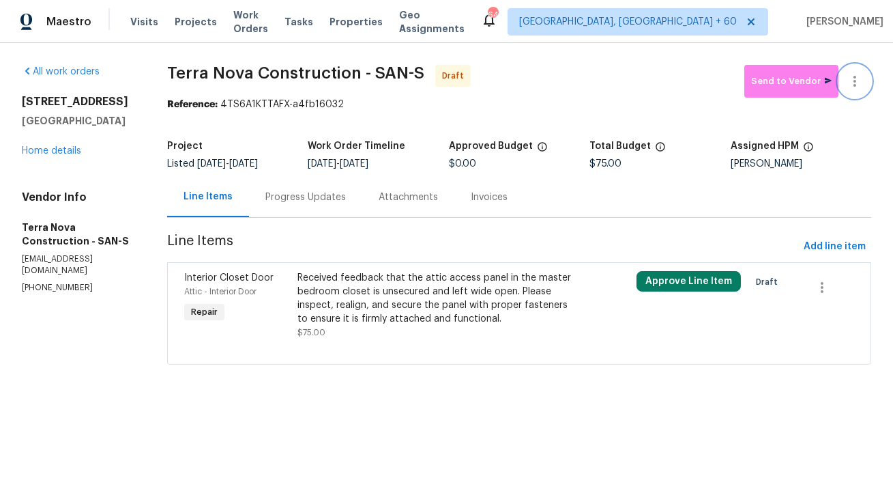
click at [857, 78] on icon "button" at bounding box center [855, 81] width 16 height 16
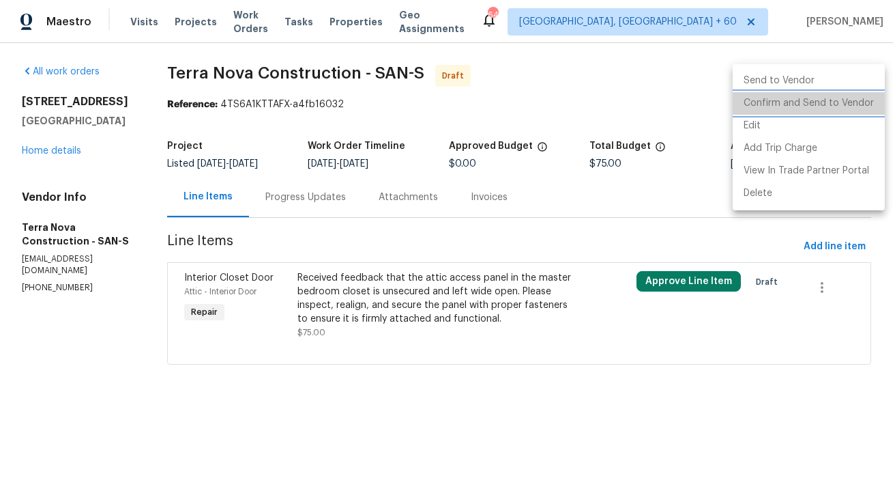
click at [835, 108] on li "Confirm and Send to Vendor" at bounding box center [809, 103] width 152 height 23
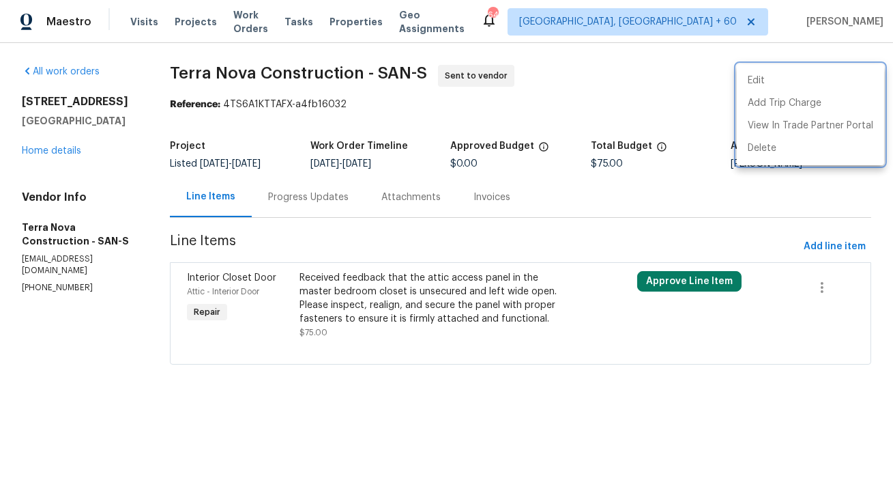
drag, startPoint x: 250, startPoint y: 104, endPoint x: 333, endPoint y: 104, distance: 82.6
click at [333, 104] on div at bounding box center [446, 252] width 893 height 504
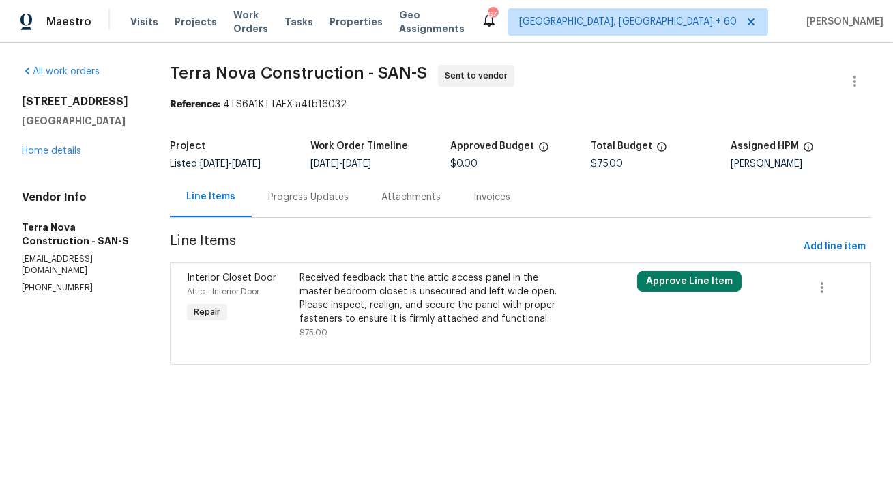
click at [333, 104] on div "Edit Add Trip Charge View In Trade Partner Portal Delete" at bounding box center [446, 252] width 893 height 504
click at [333, 104] on div "Reference: 4TS6A1KTTAFX-a4fb16032" at bounding box center [521, 105] width 702 height 14
click at [393, 115] on section "Terra Nova Construction - SAN-S Sent to vendor Reference: 4TS6A1KTTAFX-a4fb1603…" at bounding box center [521, 223] width 702 height 316
copy div "TS6A1KTTAFX-a4fb16032"
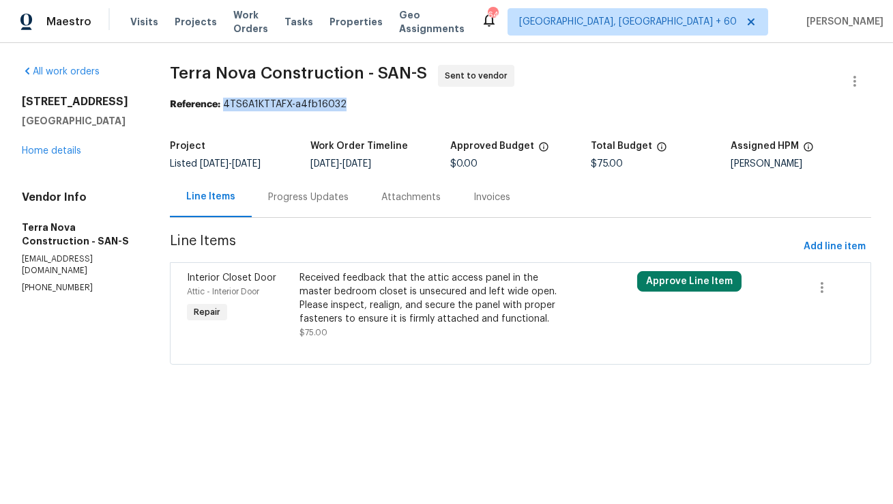
copy div "4TS6A1KTTAFX-a4fb16032"
drag, startPoint x: 377, startPoint y: 106, endPoint x: 252, endPoint y: 107, distance: 125.6
click at [252, 107] on div "Reference: 4TS6A1KTTAFX-a4fb16032" at bounding box center [521, 105] width 702 height 14
click at [349, 199] on div "Progress Updates" at bounding box center [308, 197] width 81 height 14
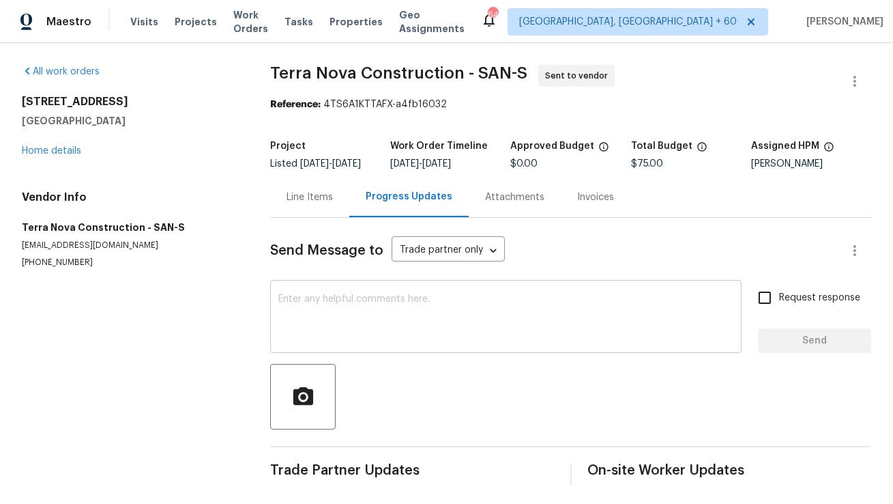
click at [372, 328] on textarea at bounding box center [505, 318] width 455 height 48
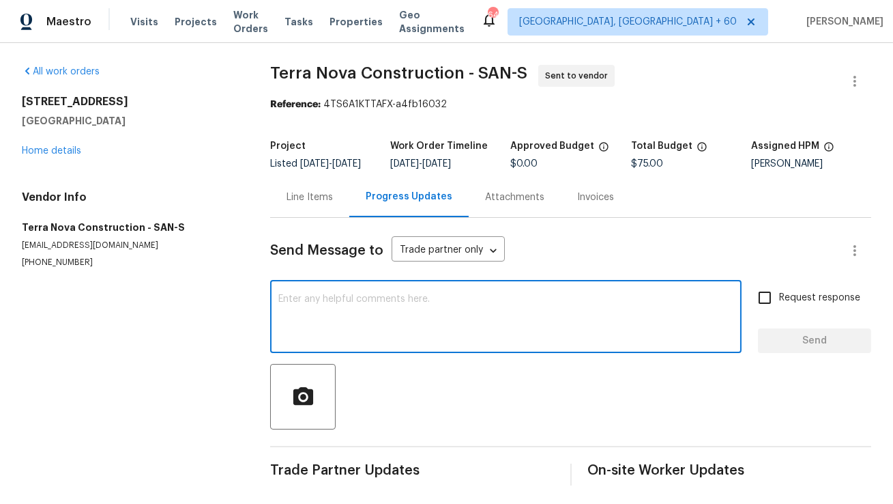
paste textarea "Hi, this is Anthony with Opendoor. I’m confirming you received the WO for the p…"
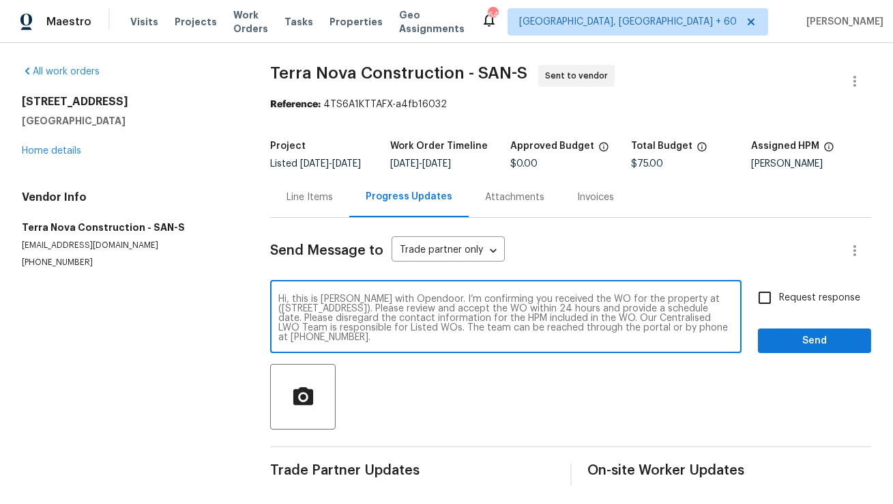
drag, startPoint x: 685, startPoint y: 307, endPoint x: 404, endPoint y: 317, distance: 280.7
click at [404, 317] on textarea "Hi, this is Anthony with Opendoor. I’m confirming you received the WO for the p…" at bounding box center [505, 318] width 455 height 48
paste textarea "2644 La Costa Ave, Carlsbad, CA 92009"
type textarea "Hi, this is Anthony with Opendoor. I’m confirming you received the WO for the p…"
click at [766, 312] on input "Request response" at bounding box center [765, 297] width 29 height 29
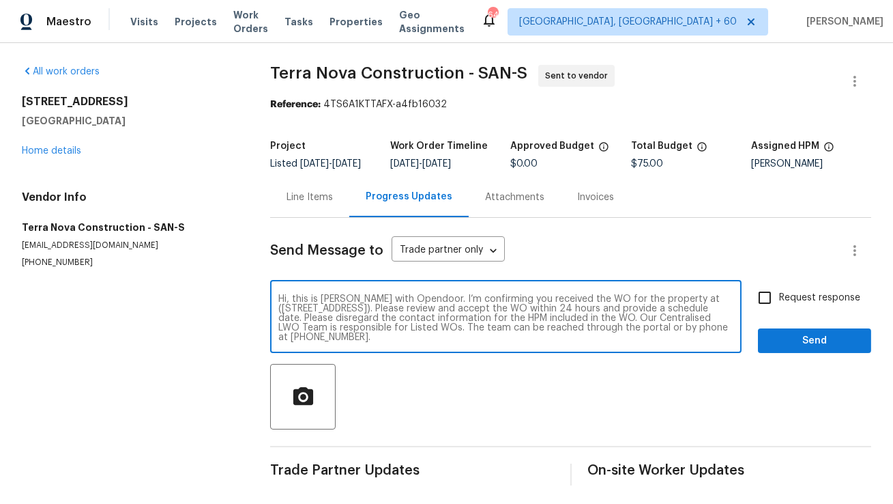
checkbox input "true"
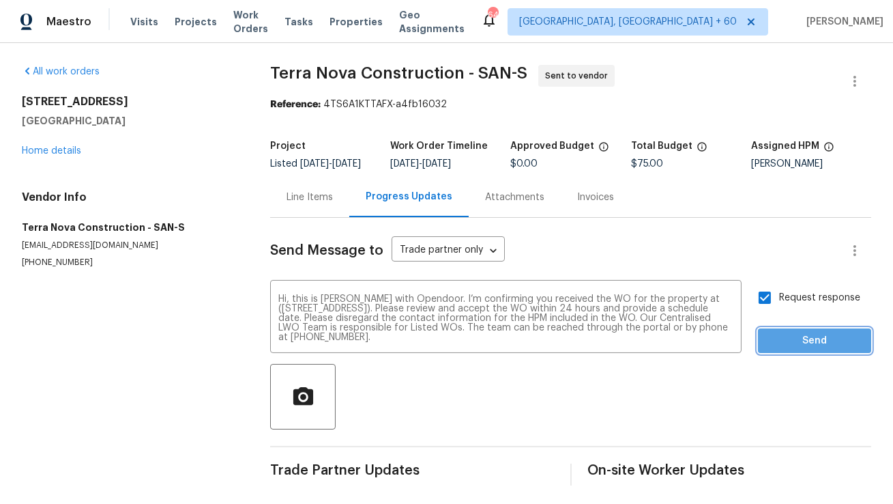
click at [797, 349] on span "Send" at bounding box center [814, 340] width 91 height 17
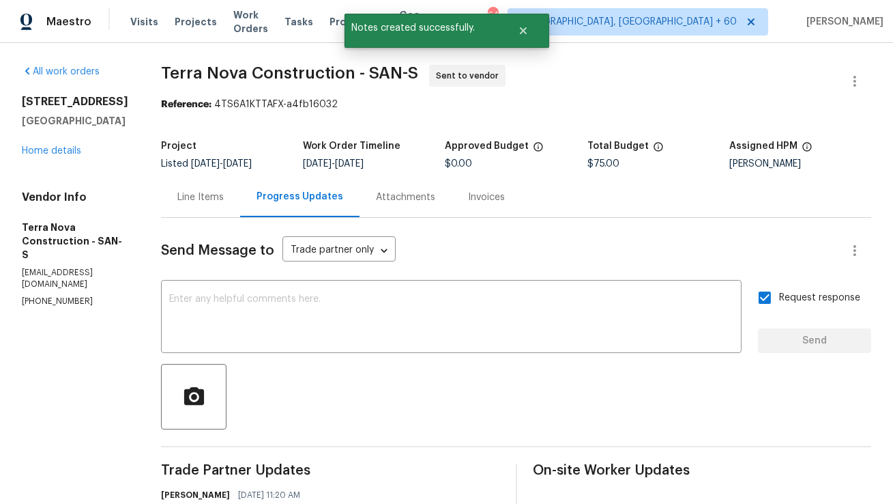
click at [216, 204] on div "Line Items" at bounding box center [200, 197] width 79 height 40
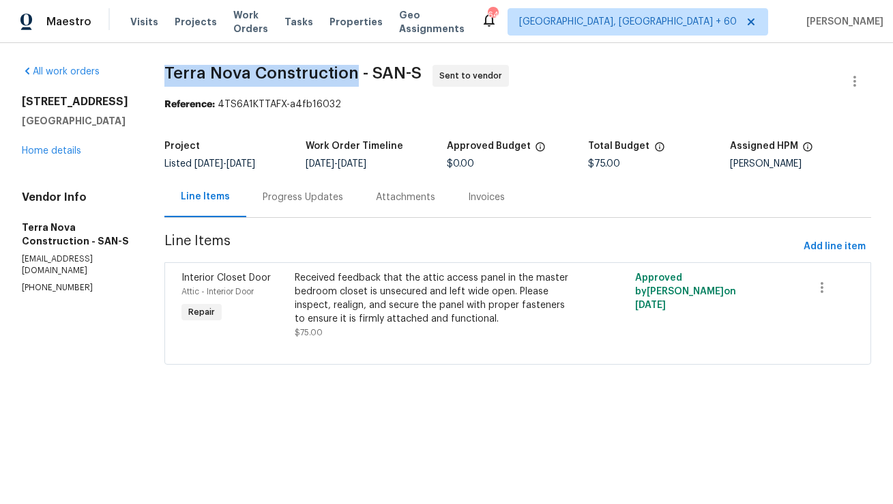
copy span "Terra Nova Construction"
drag, startPoint x: 197, startPoint y: 75, endPoint x: 382, endPoint y: 75, distance: 184.3
click at [382, 75] on span "Terra Nova Construction - SAN-S" at bounding box center [292, 73] width 257 height 16
copy span "Terra Nova Construction"
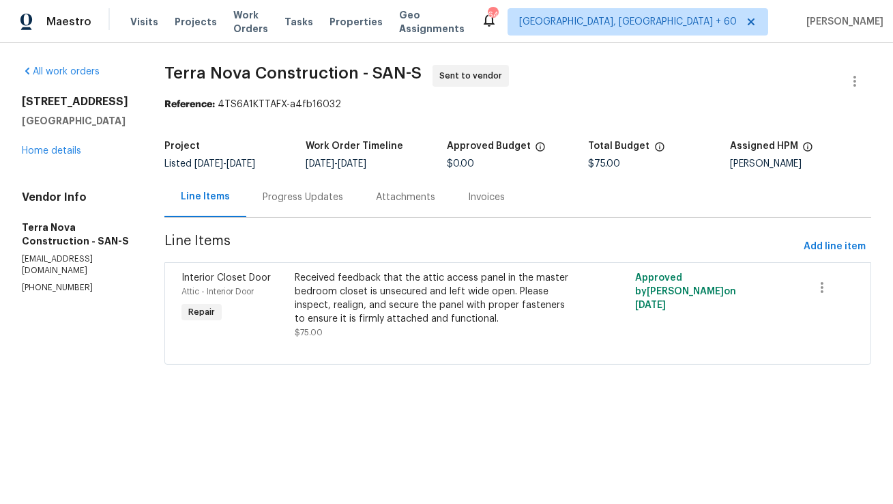
click at [338, 199] on div "Progress Updates" at bounding box center [303, 197] width 81 height 14
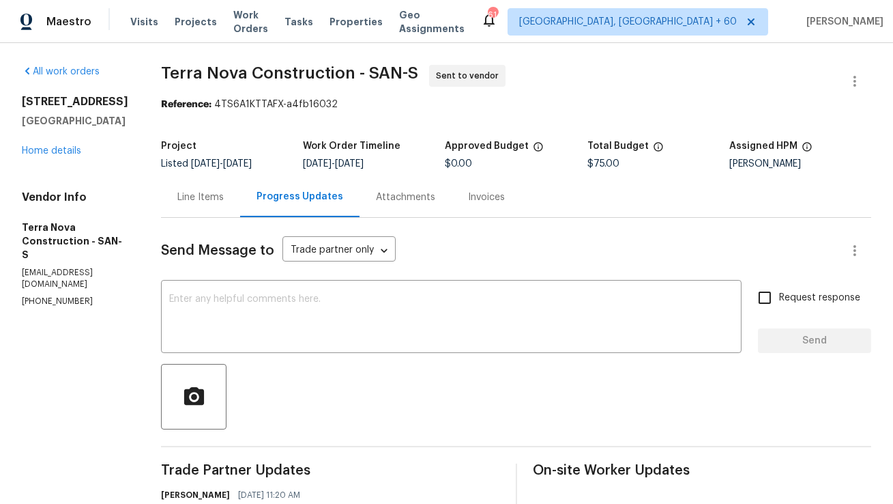
click at [224, 203] on div "Line Items" at bounding box center [200, 197] width 46 height 14
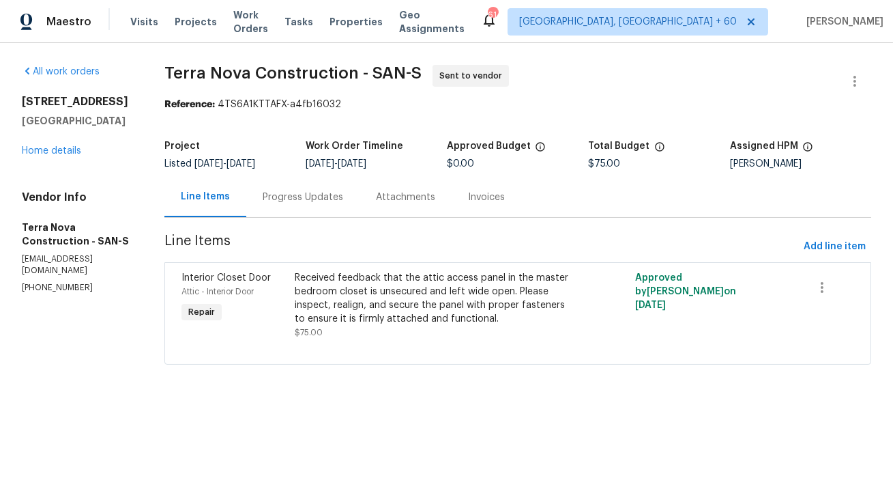
click at [343, 204] on div "Progress Updates" at bounding box center [303, 197] width 81 height 14
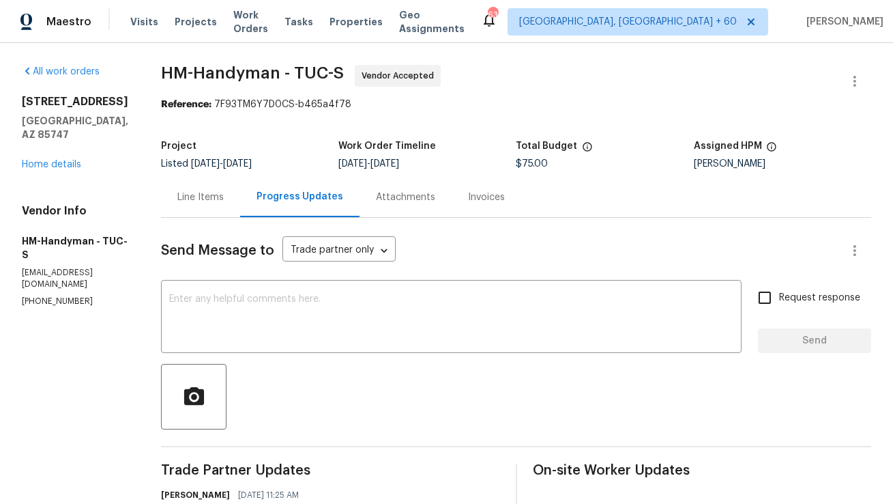
click at [224, 196] on div "Line Items" at bounding box center [200, 197] width 46 height 14
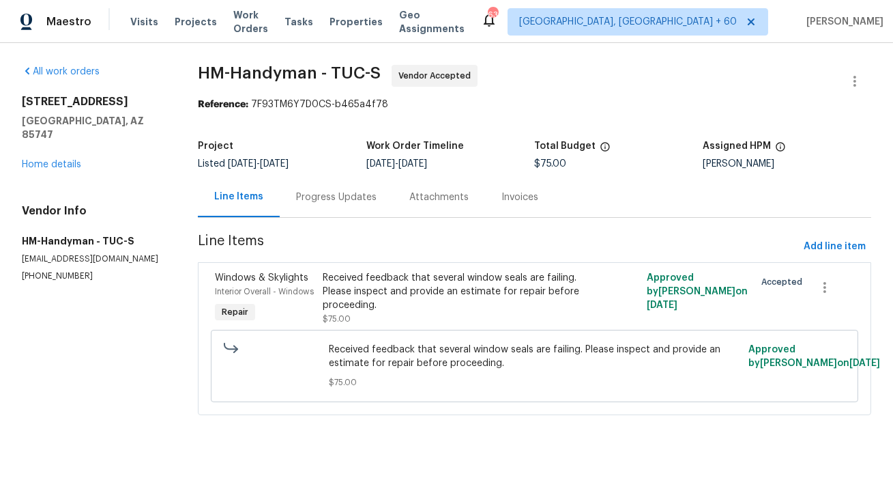
click at [353, 192] on div "Progress Updates" at bounding box center [336, 197] width 81 height 14
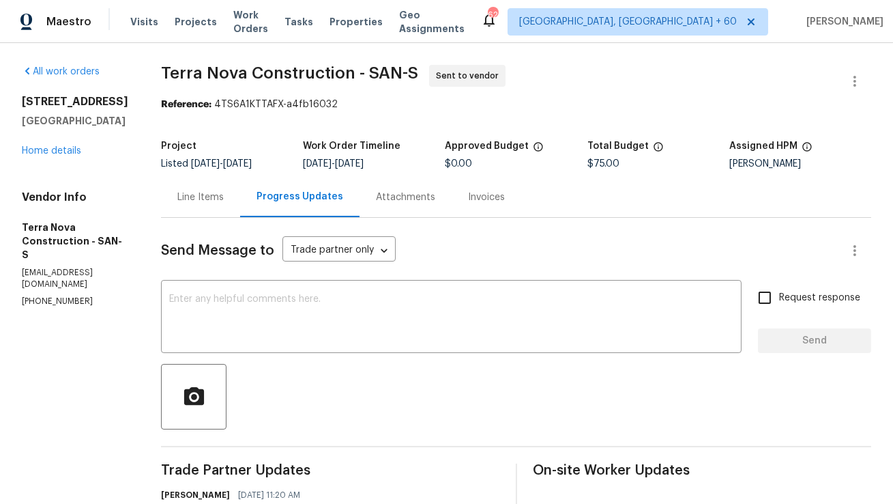
click at [224, 190] on div "Line Items" at bounding box center [200, 197] width 46 height 14
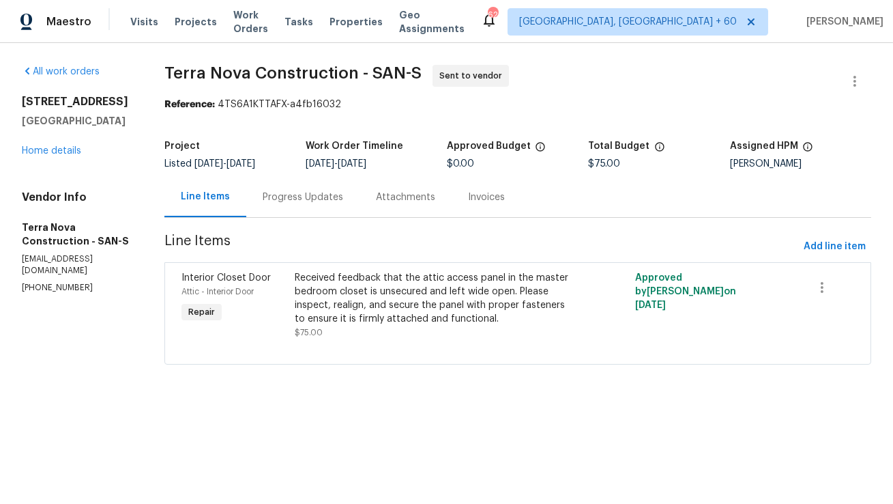
click at [343, 203] on div "Progress Updates" at bounding box center [303, 197] width 81 height 14
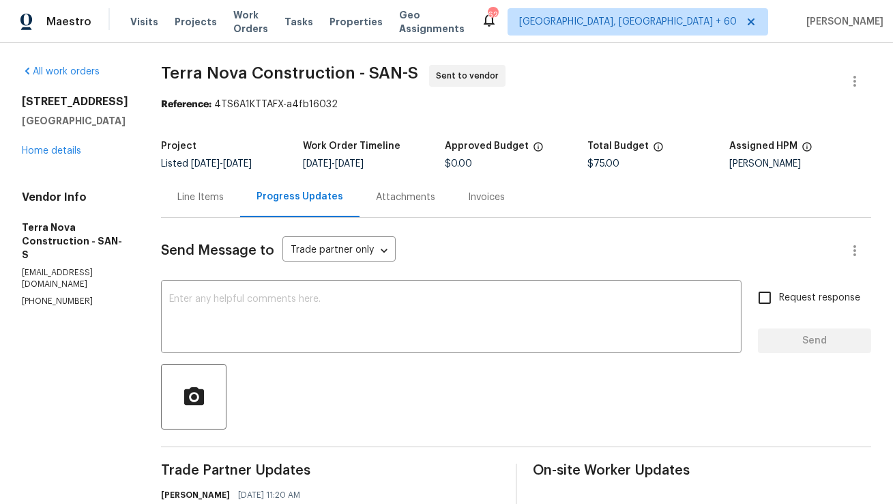
click at [400, 3] on div "Maestro Visits Projects Work Orders Tasks Properties Geo Assignments 628 Albuqu…" at bounding box center [446, 21] width 893 height 43
